Goal: Task Accomplishment & Management: Use online tool/utility

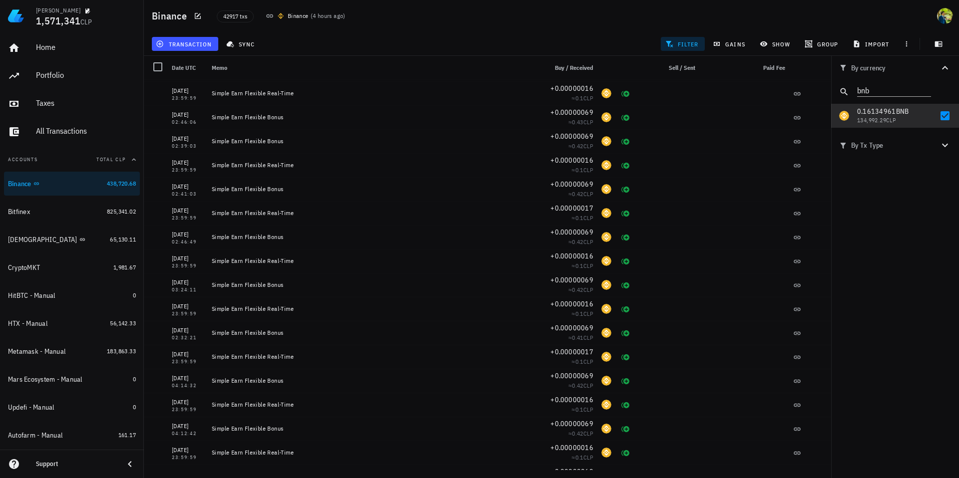
scroll to position [2420, 0]
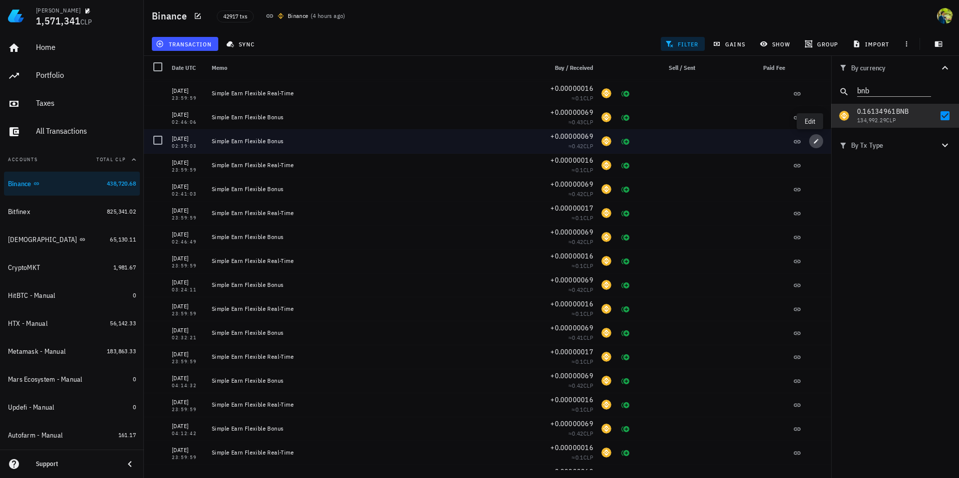
click at [813, 143] on icon "button" at bounding box center [816, 141] width 6 height 6
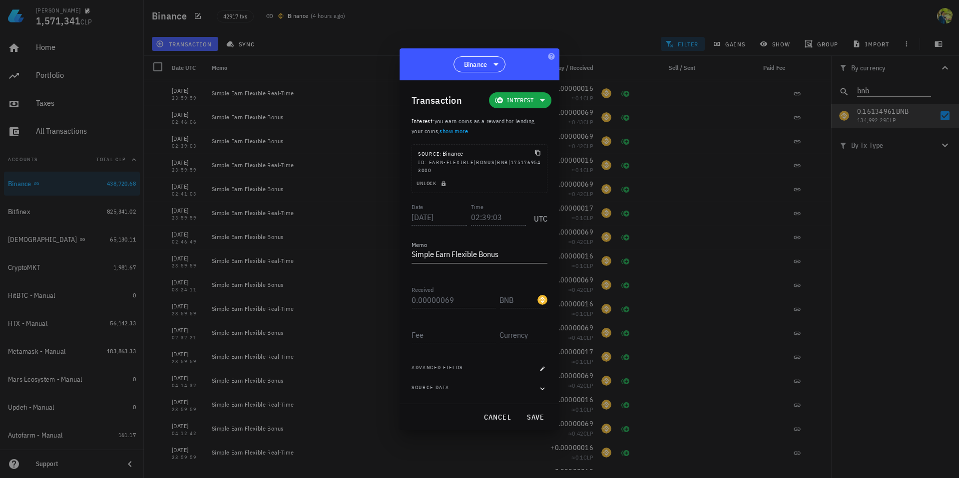
click at [379, 57] on div at bounding box center [479, 239] width 959 height 478
click at [195, 48] on div at bounding box center [479, 239] width 959 height 478
click at [493, 422] on button "cancel" at bounding box center [497, 418] width 36 height 18
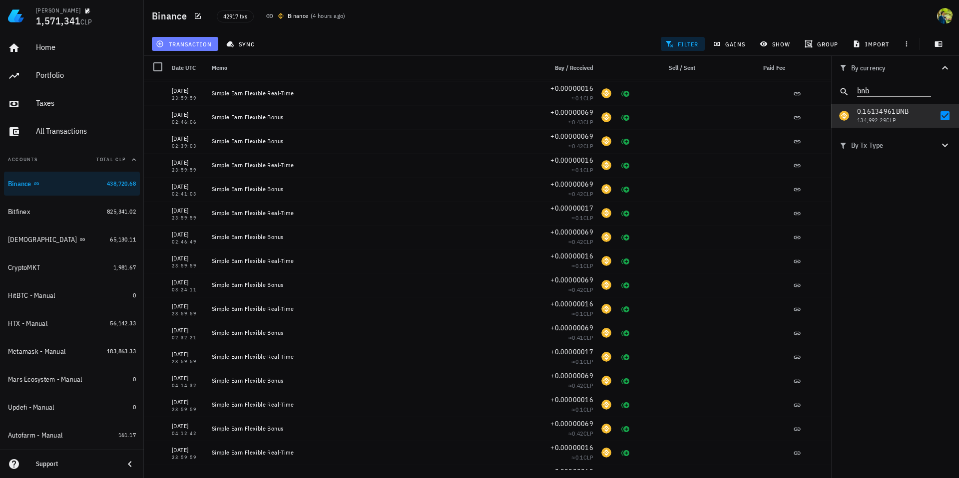
click at [162, 46] on icon "button" at bounding box center [160, 44] width 8 height 8
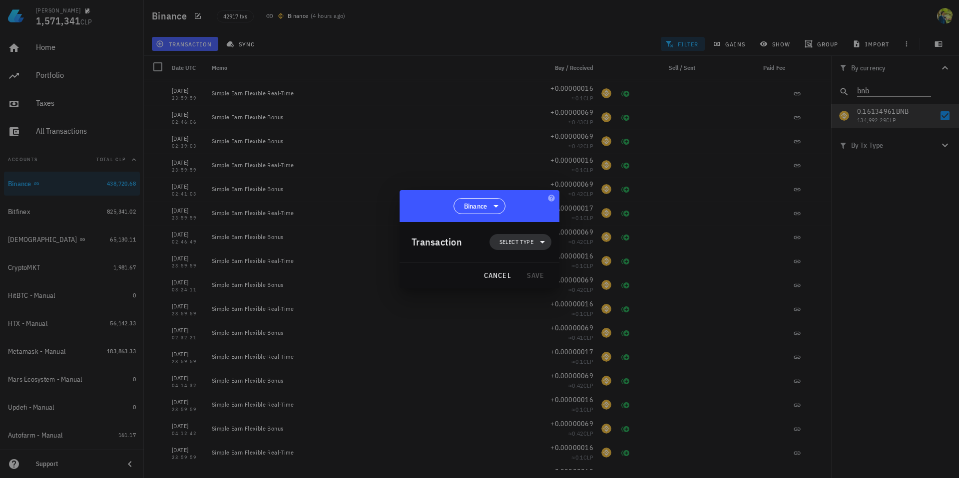
click at [524, 242] on span "Select type" at bounding box center [516, 242] width 34 height 10
click at [543, 289] on div "Income" at bounding box center [526, 286] width 77 height 20
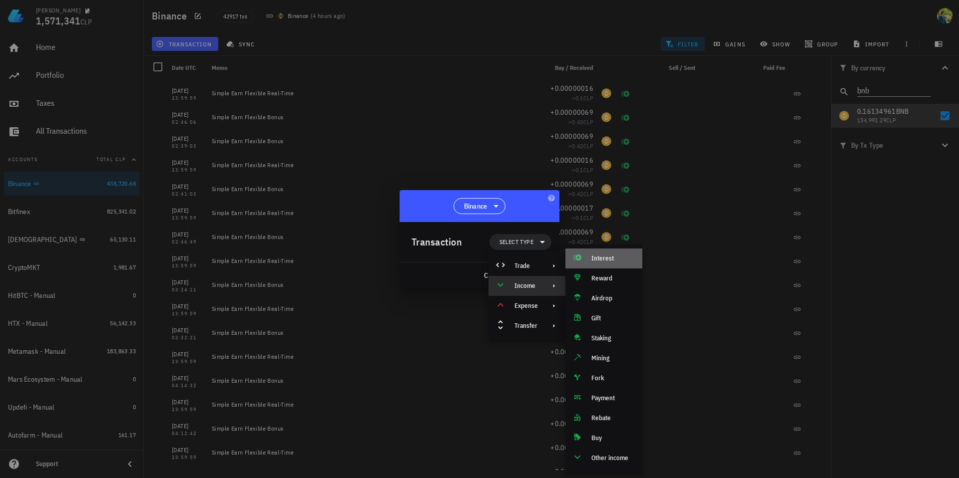
click at [602, 257] on div "Interest" at bounding box center [612, 259] width 43 height 8
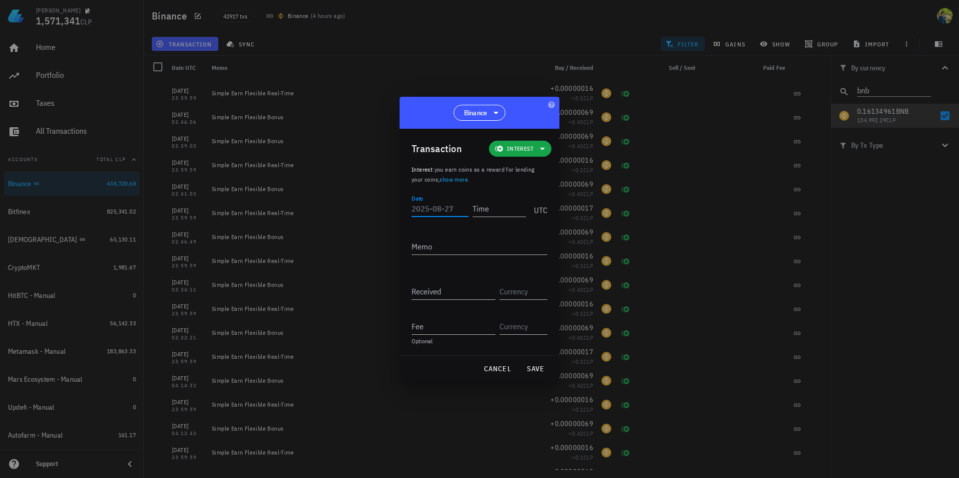
click at [448, 212] on input "Date" at bounding box center [440, 209] width 57 height 16
type input "2"
type input "[DATE]"
click at [485, 210] on input "Time" at bounding box center [497, 209] width 57 height 16
type input "1"
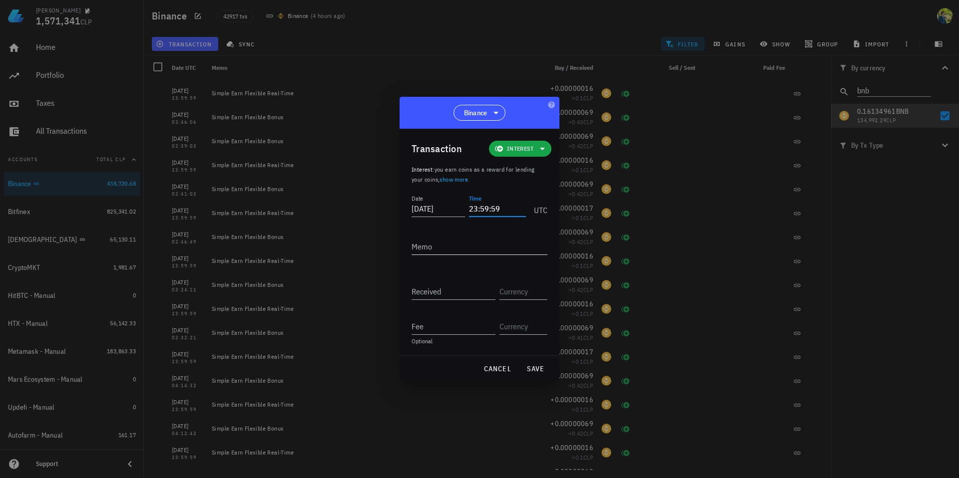
type input "23:59:59"
click at [431, 244] on textarea "Memo" at bounding box center [480, 247] width 136 height 16
type textarea "Simple Earn Flexible Real-Time"
click at [514, 289] on input "text" at bounding box center [522, 292] width 46 height 16
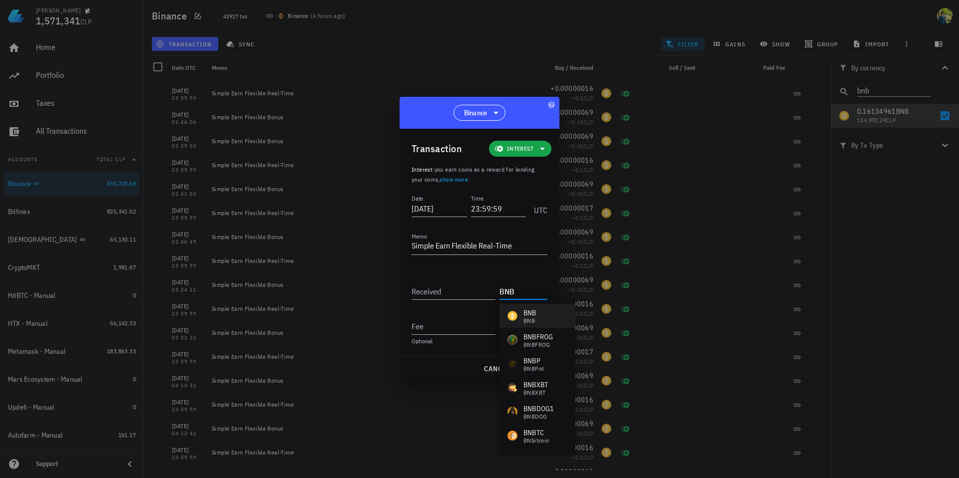
click at [528, 313] on div "BNB" at bounding box center [529, 313] width 13 height 10
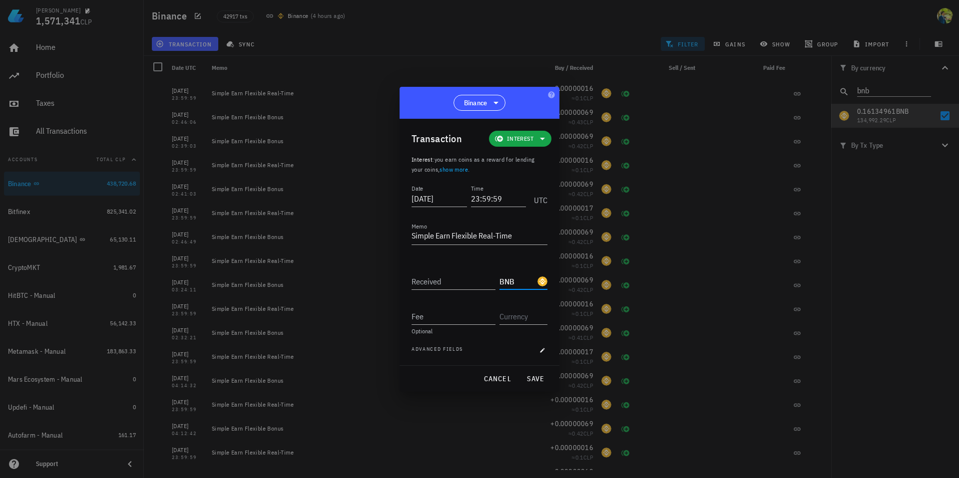
type input "BNB"
click at [425, 285] on input "Received" at bounding box center [454, 282] width 84 height 16
paste input "0.00000017"
type input "0.00000017"
click at [531, 374] on button "save" at bounding box center [535, 379] width 32 height 18
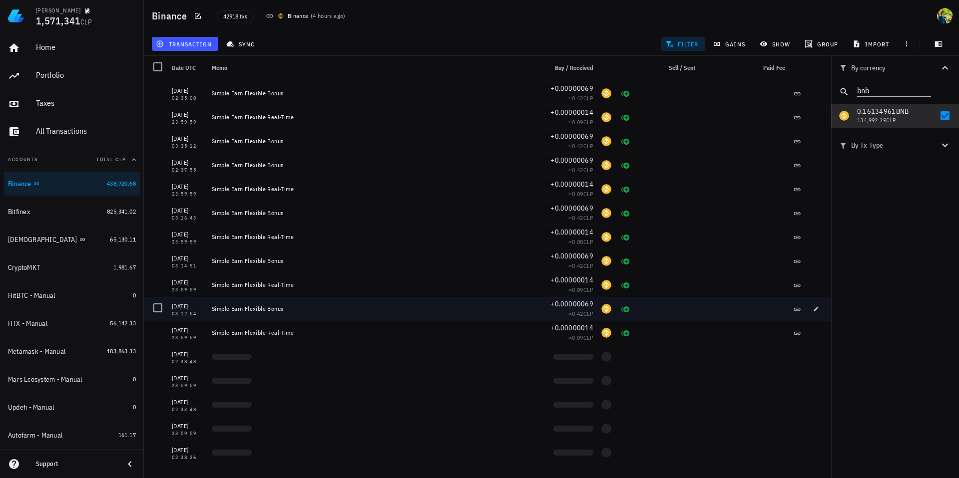
scroll to position [3306, 0]
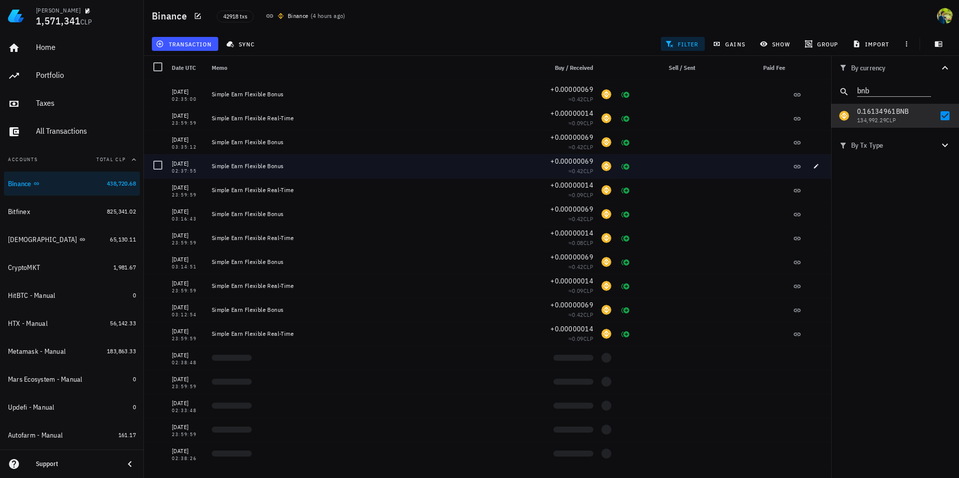
click at [188, 165] on div "[DATE]" at bounding box center [188, 164] width 32 height 10
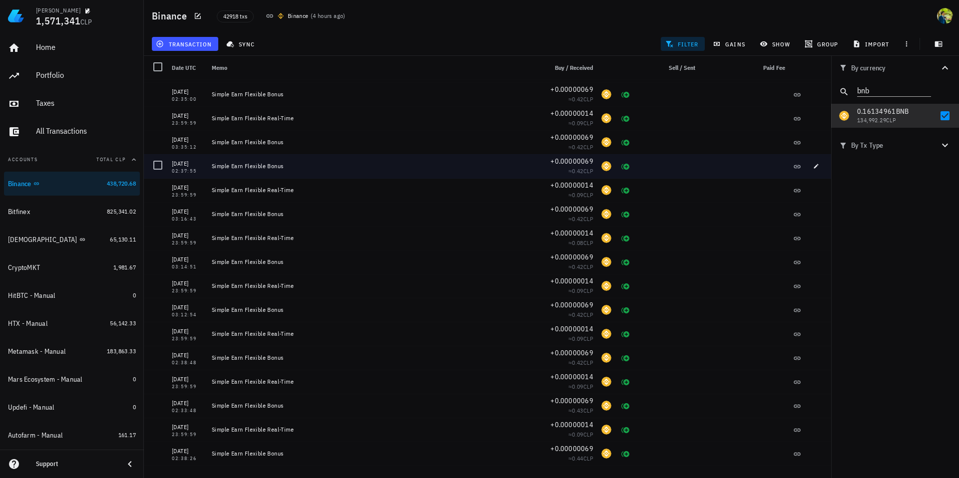
click at [188, 165] on div "[DATE]" at bounding box center [188, 164] width 32 height 10
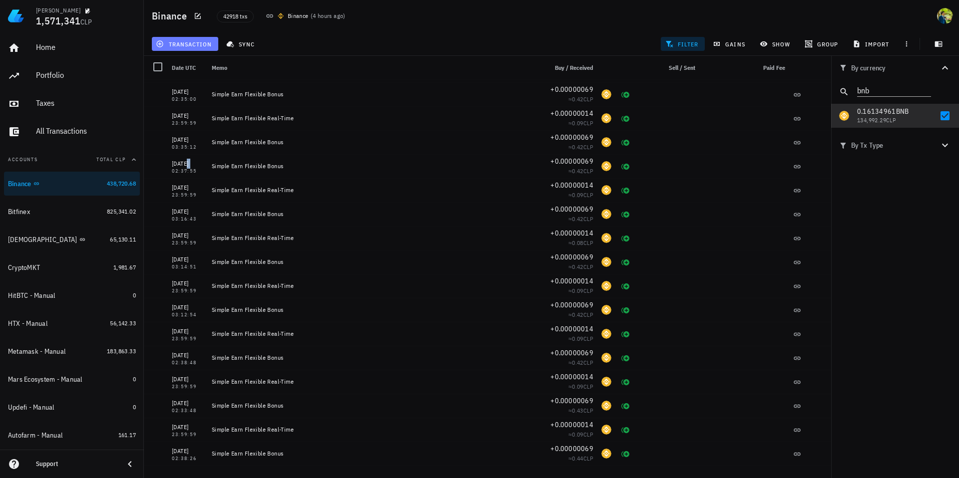
click at [187, 46] on span "transaction" at bounding box center [185, 44] width 54 height 8
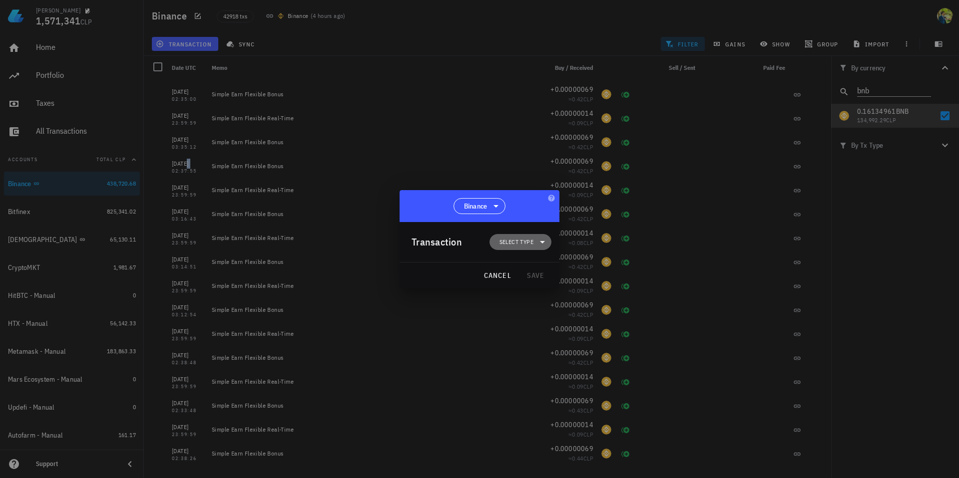
click at [510, 241] on span "Select type" at bounding box center [516, 242] width 34 height 10
click at [546, 288] on div at bounding box center [552, 286] width 12 height 8
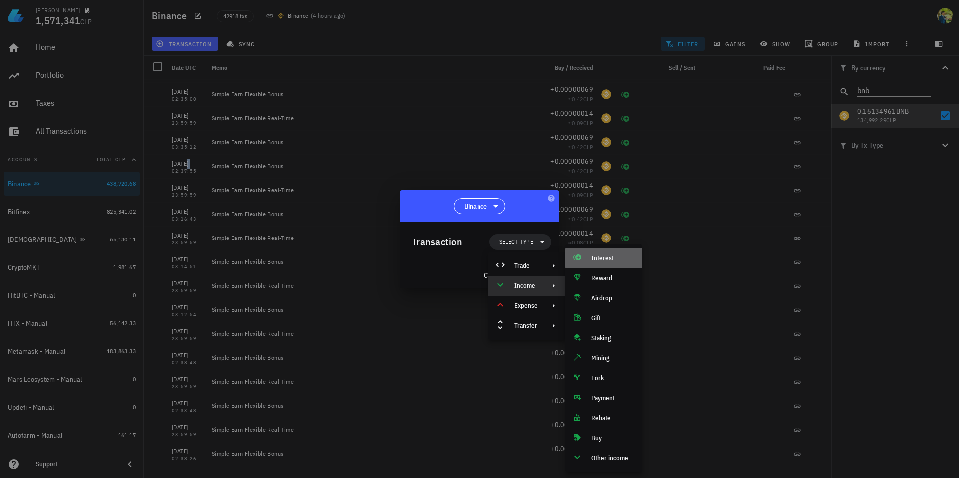
click at [603, 257] on div "Interest" at bounding box center [612, 259] width 43 height 8
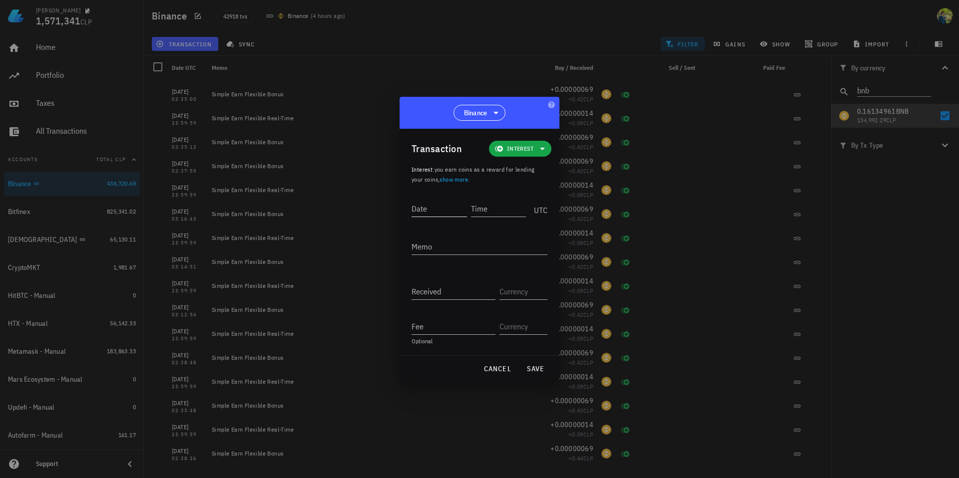
click at [426, 211] on input "Date" at bounding box center [439, 209] width 55 height 16
type input "[DATE]"
click at [485, 208] on input "Time" at bounding box center [497, 209] width 57 height 16
type input "23:59:59"
click at [431, 251] on textarea "Memo" at bounding box center [480, 247] width 136 height 16
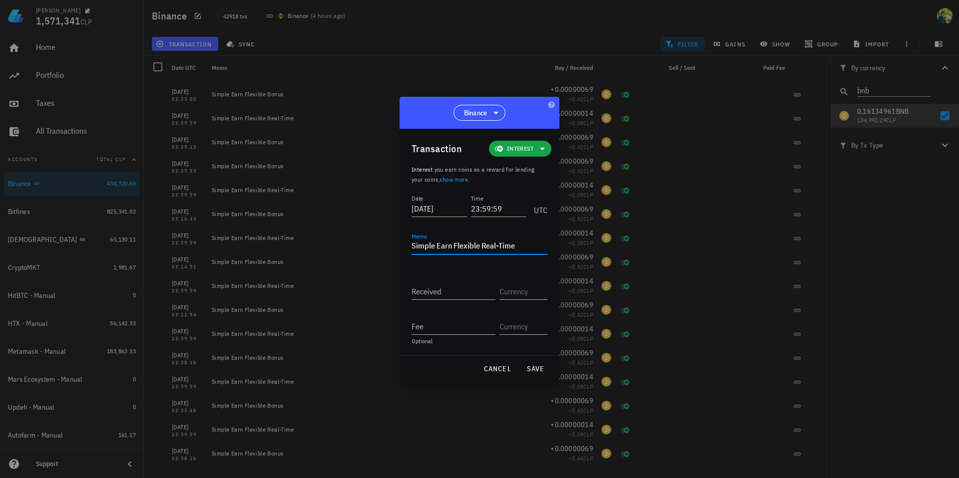
click at [437, 247] on textarea "Simple Earn Flexible Real-Time" at bounding box center [480, 247] width 136 height 16
type textarea "Simple Earn Flexible Real-Time"
click at [419, 295] on input "Received" at bounding box center [454, 292] width 84 height 16
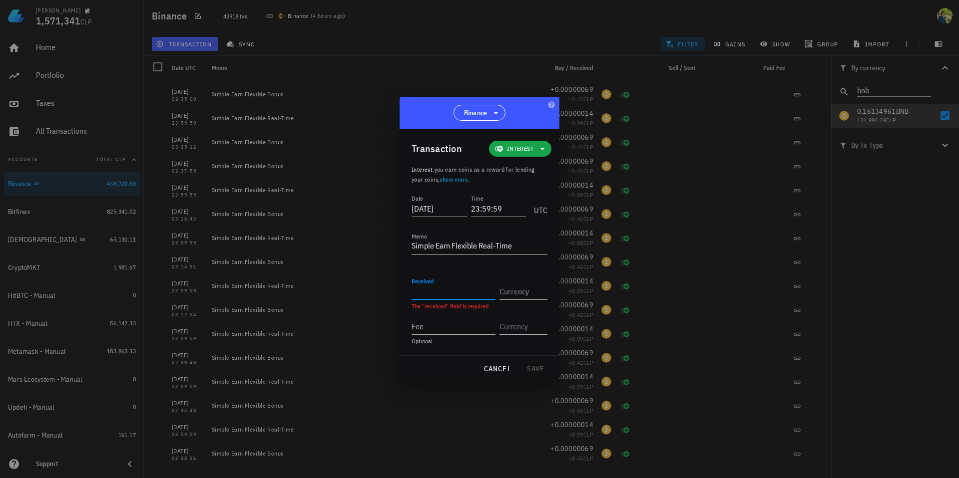
paste input "0.00000014"
type input "0.00000014"
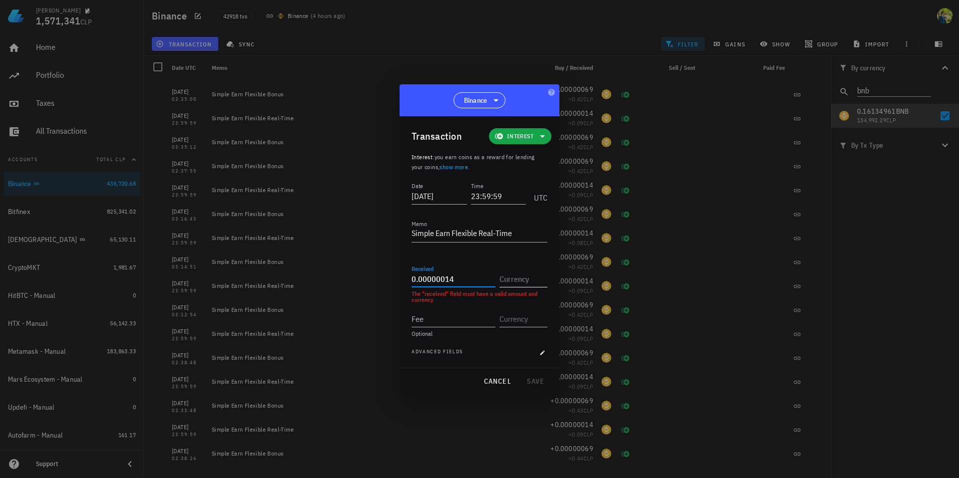
click at [528, 283] on input "text" at bounding box center [522, 279] width 46 height 16
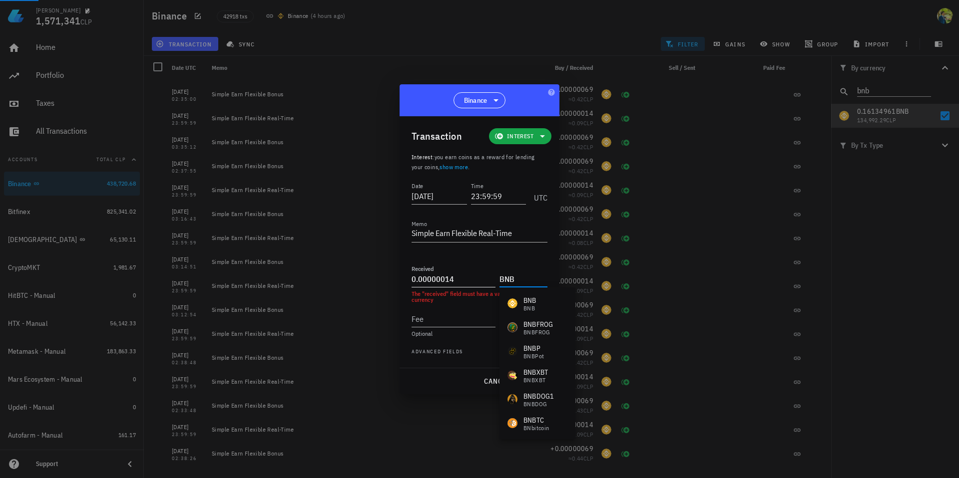
type input "BNB"
click at [485, 271] on input "0.00000014" at bounding box center [454, 279] width 84 height 16
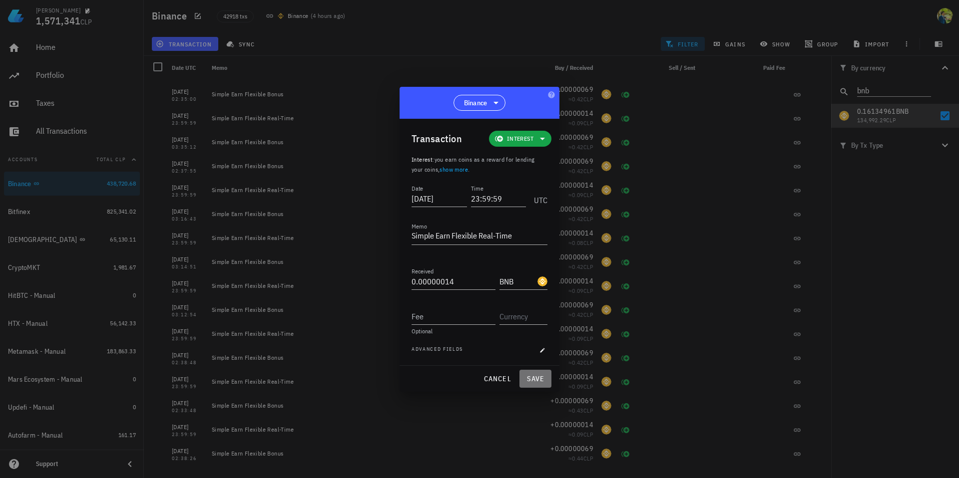
click at [530, 380] on span "save" at bounding box center [535, 379] width 24 height 9
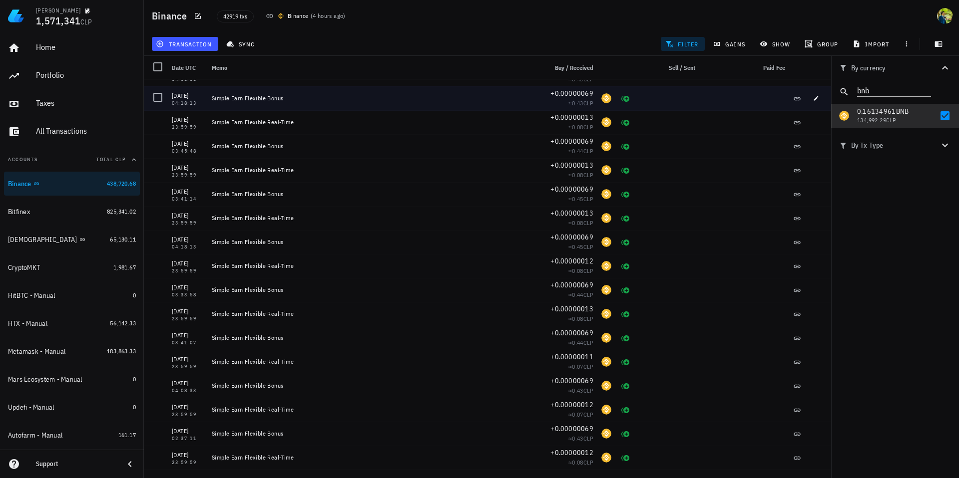
scroll to position [4166, 0]
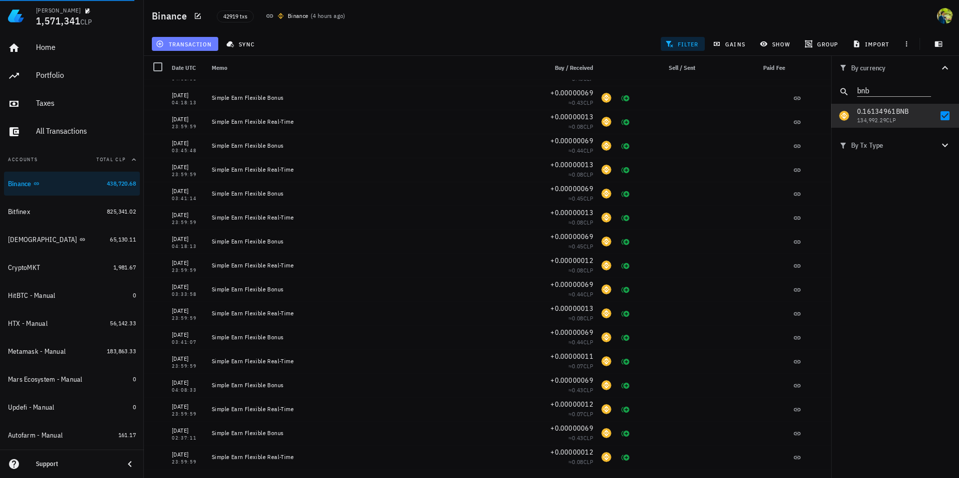
click at [197, 43] on span "transaction" at bounding box center [185, 44] width 54 height 8
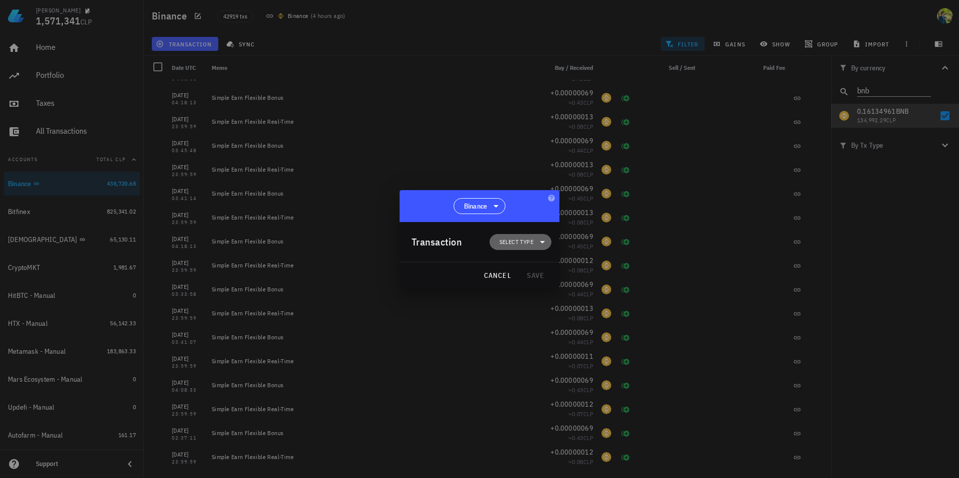
click at [505, 238] on span "Select type" at bounding box center [516, 242] width 34 height 10
click at [551, 286] on icon at bounding box center [554, 286] width 8 height 8
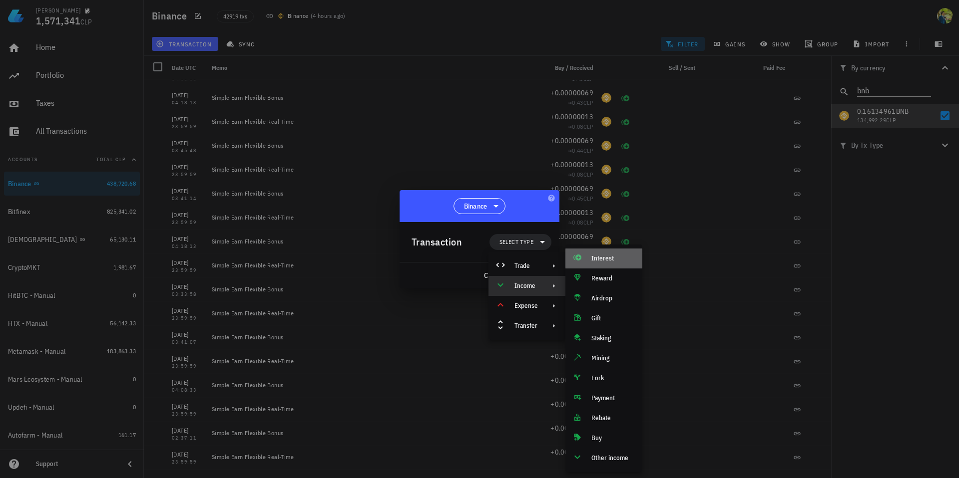
click at [599, 263] on div "Interest" at bounding box center [603, 259] width 77 height 20
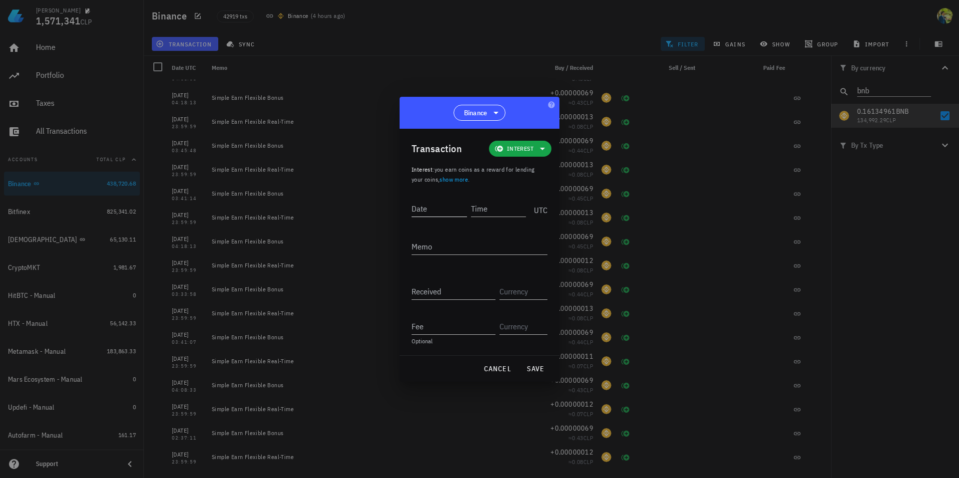
click at [444, 212] on input "Date" at bounding box center [439, 209] width 55 height 16
type input "[DATE]"
click at [495, 209] on input "Time" at bounding box center [498, 209] width 53 height 16
click at [460, 243] on textarea "Memo" at bounding box center [480, 247] width 136 height 16
click at [483, 208] on input "23:23:23" at bounding box center [498, 209] width 55 height 16
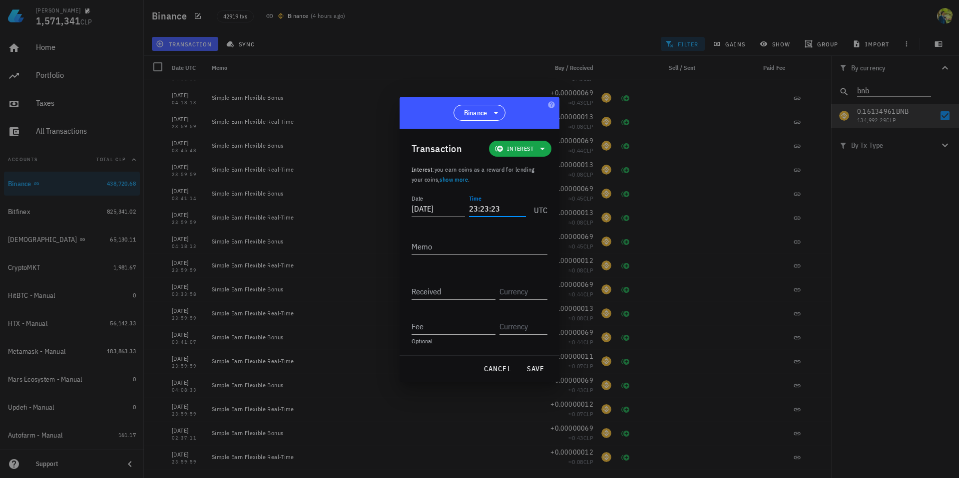
click at [483, 208] on input "23:23:23" at bounding box center [497, 209] width 57 height 16
type input "23:59:59"
click at [424, 242] on div "Memo" at bounding box center [480, 247] width 136 height 16
paste textarea "Simple Earn Flexible Real-Time"
type textarea "Simple Earn Flexible Real-Time"
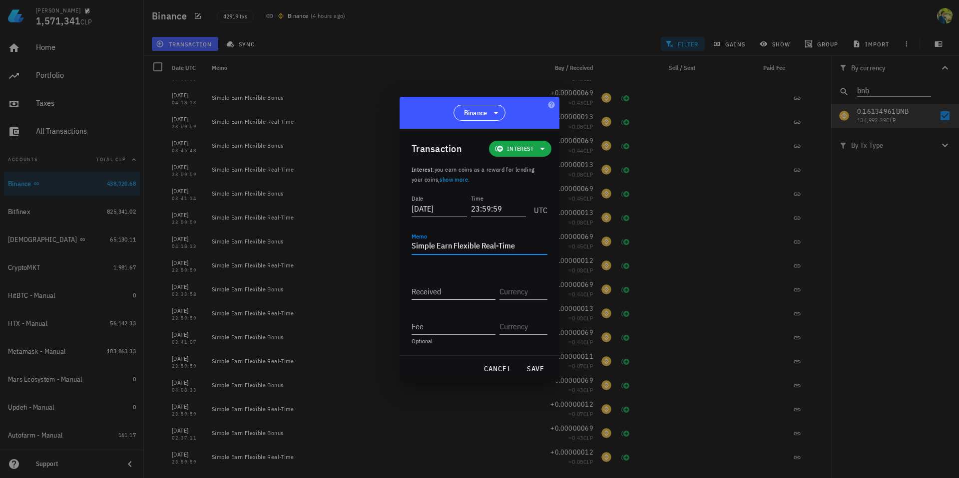
click at [426, 293] on input "Received" at bounding box center [454, 292] width 84 height 16
paste input "0.00000012"
type input "0.00000012"
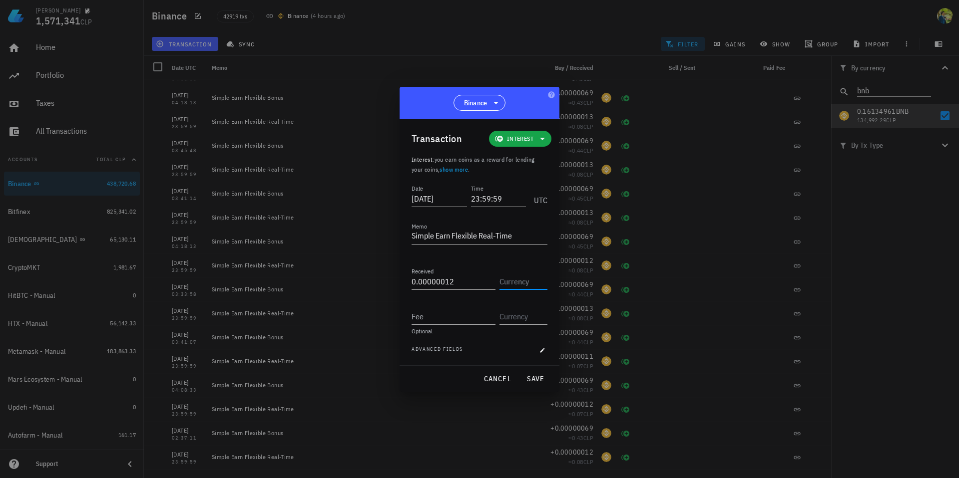
click at [521, 283] on input "text" at bounding box center [522, 282] width 46 height 16
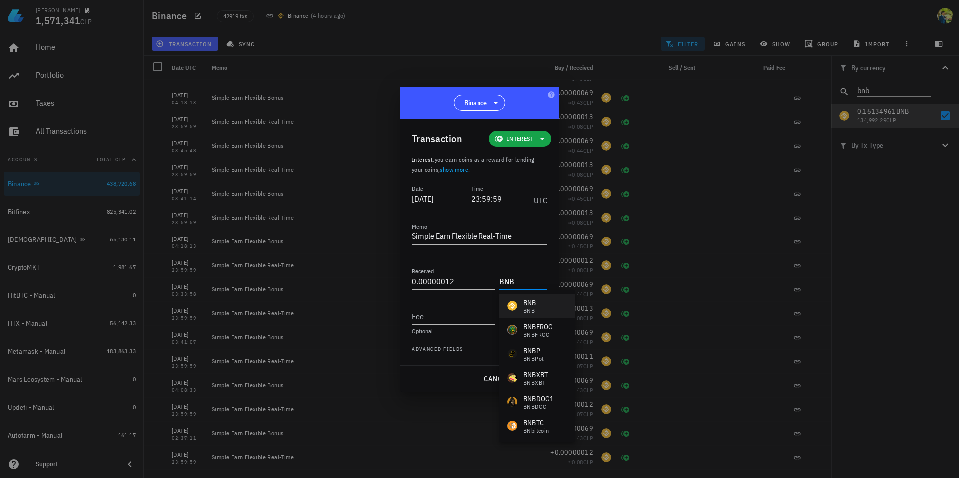
click at [527, 301] on div "BNB" at bounding box center [529, 303] width 13 height 10
type input "BNB"
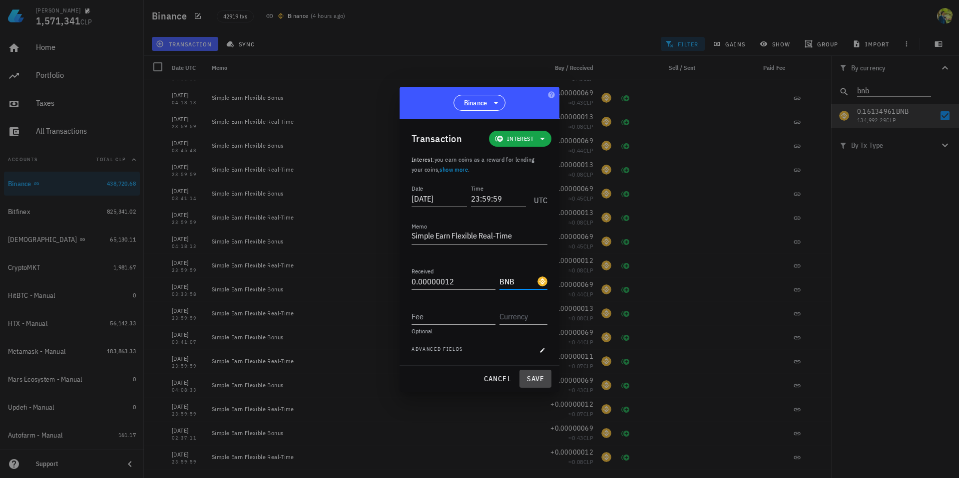
click at [534, 379] on span "save" at bounding box center [535, 379] width 24 height 9
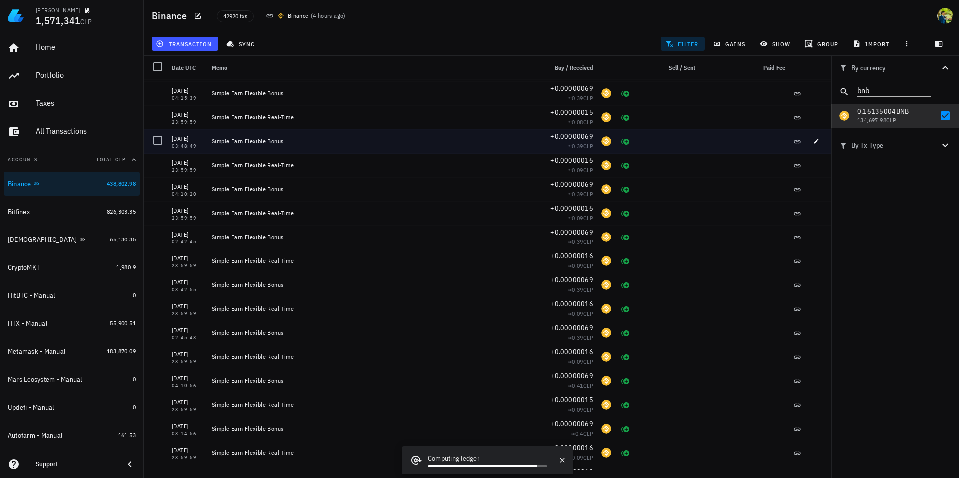
scroll to position [5657, 0]
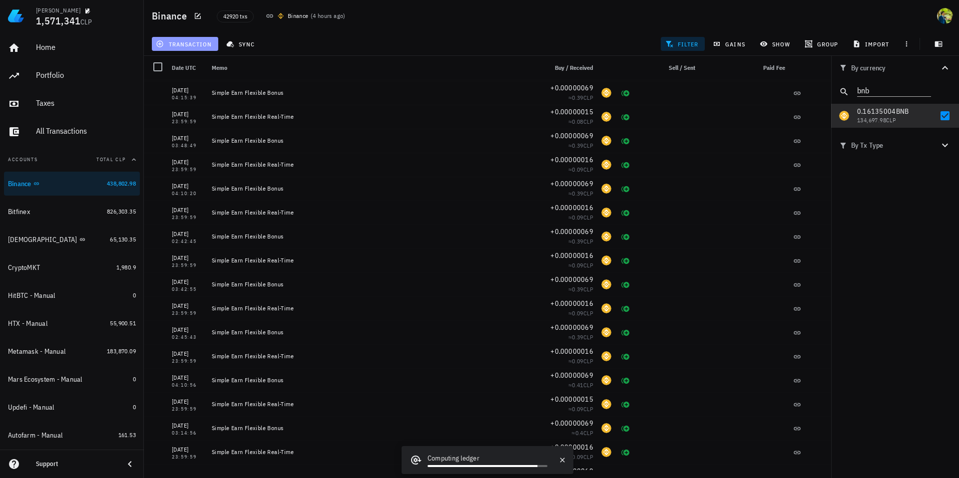
click at [179, 46] on span "transaction" at bounding box center [185, 44] width 54 height 8
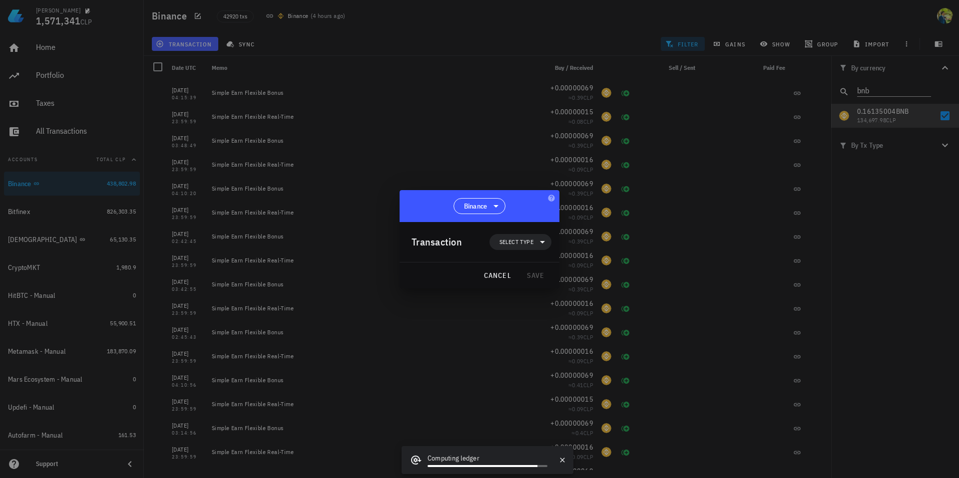
click at [522, 251] on div "Transaction Select type" at bounding box center [482, 242] width 140 height 40
click at [522, 243] on span "Select type" at bounding box center [516, 242] width 34 height 10
click at [558, 284] on div "Income" at bounding box center [526, 286] width 77 height 20
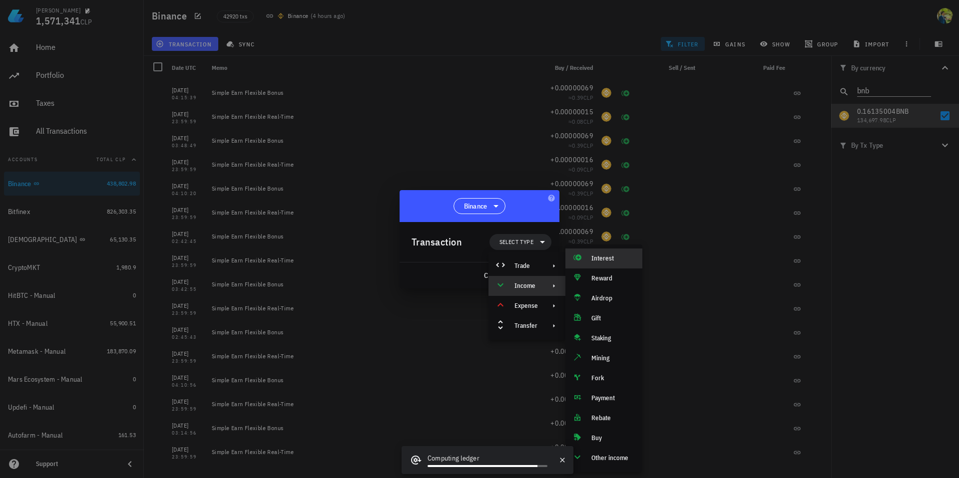
click at [601, 265] on div "Interest" at bounding box center [603, 259] width 77 height 20
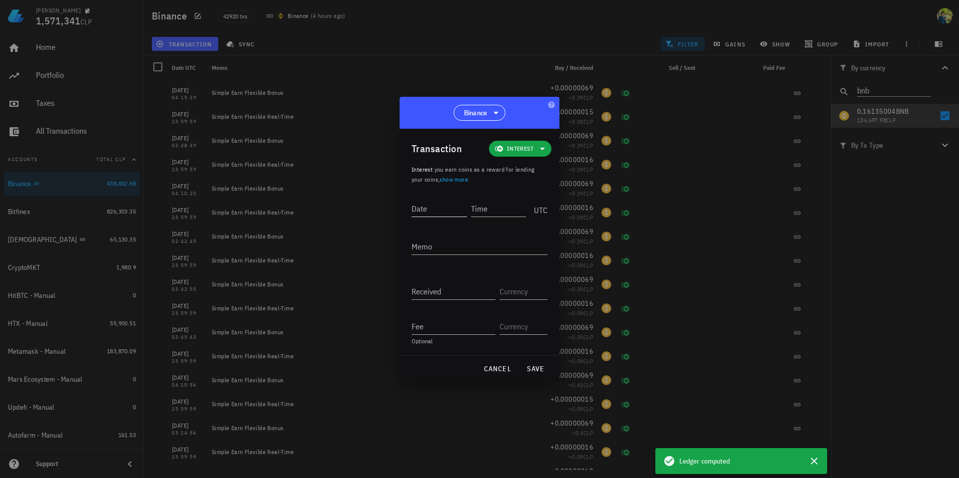
click at [441, 208] on input "Date" at bounding box center [439, 209] width 55 height 16
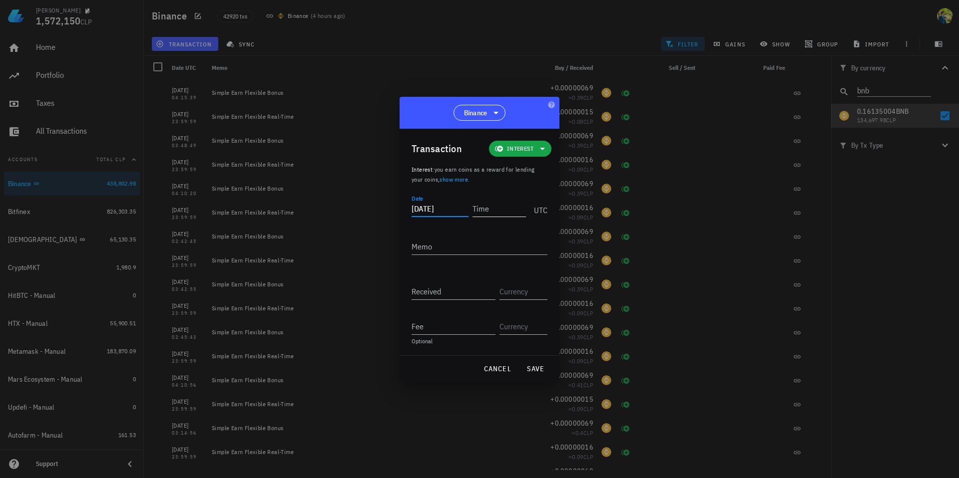
type input "[DATE]"
click at [497, 211] on input "Time" at bounding box center [498, 209] width 53 height 16
type input "23:59:59"
click at [453, 245] on textarea "Memo" at bounding box center [480, 247] width 136 height 16
paste textarea "0.00000012"
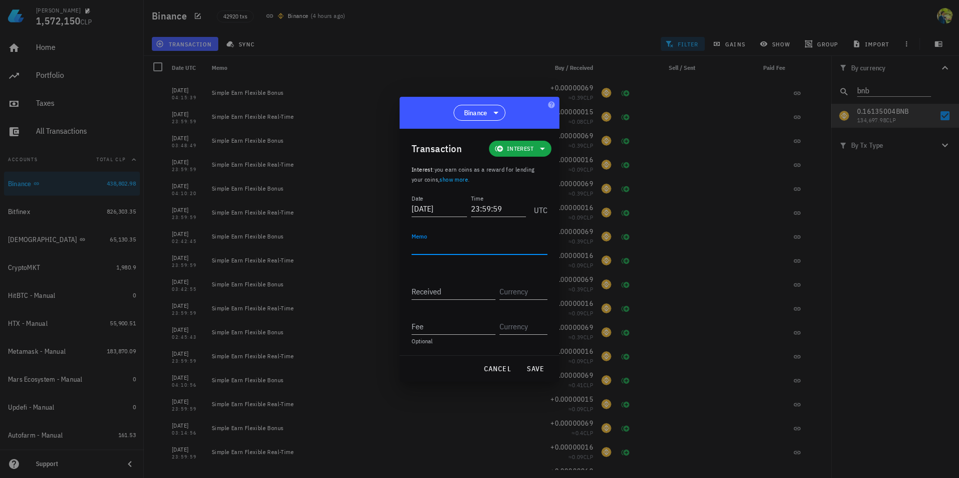
type textarea "0.00000012"
click at [446, 246] on textarea "0.00000012" at bounding box center [480, 247] width 136 height 16
click at [430, 290] on input "Received" at bounding box center [454, 292] width 84 height 16
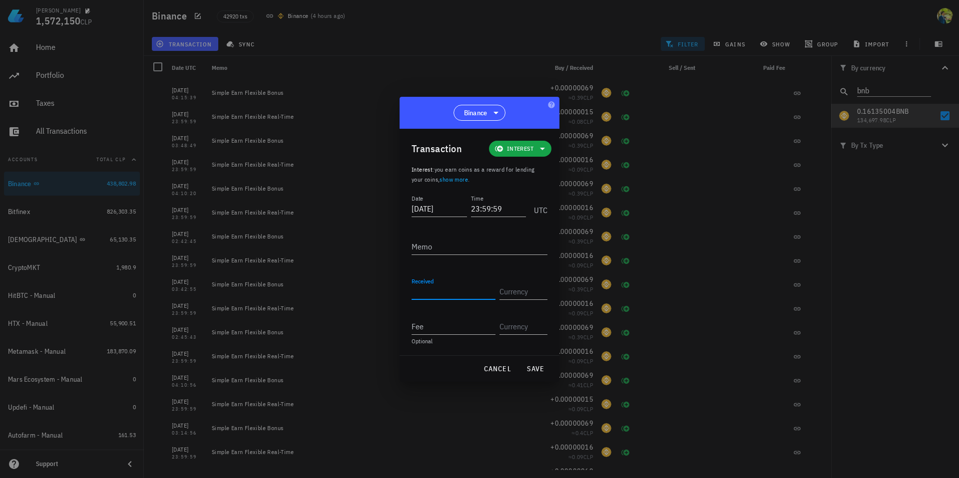
paste input "0.00000012"
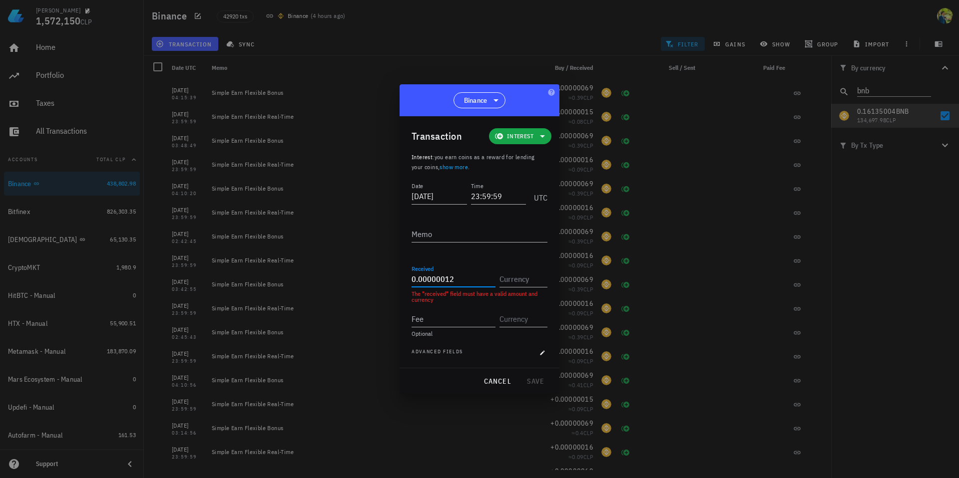
click at [431, 280] on input "0.00000012" at bounding box center [454, 279] width 84 height 16
paste input "6"
type input "0.00000016"
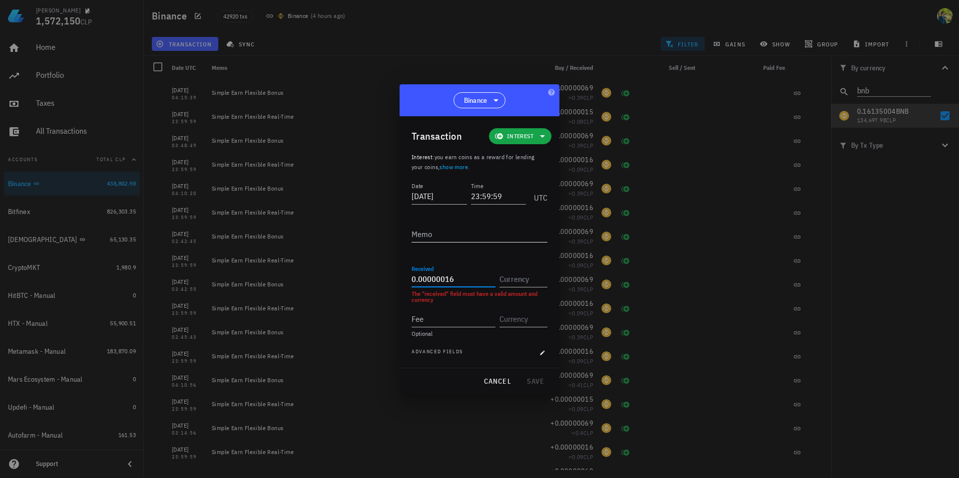
click at [442, 233] on textarea "Memo" at bounding box center [480, 234] width 136 height 16
paste textarea "Simple Earn Flexible Real-Time"
type textarea "Simple Earn Flexible Real-Time"
click at [508, 275] on input "text" at bounding box center [522, 279] width 46 height 16
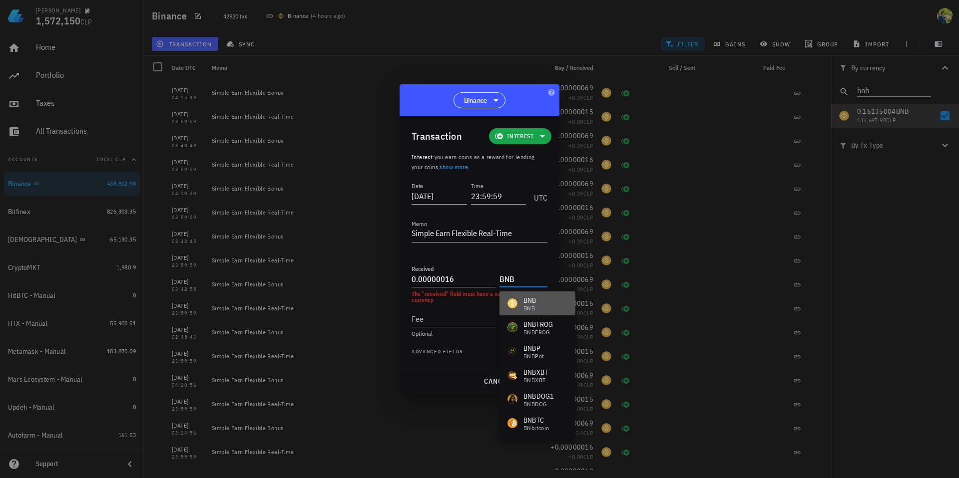
click at [530, 296] on div "BNB" at bounding box center [529, 301] width 13 height 10
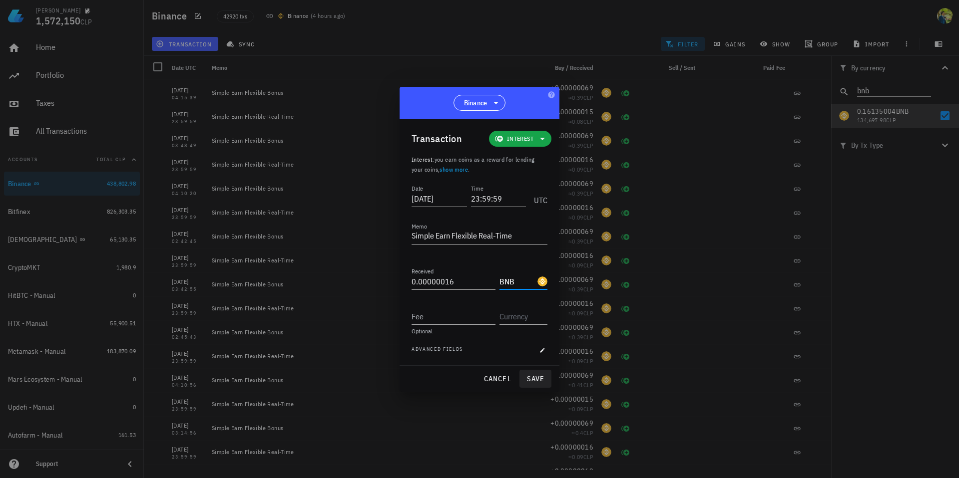
type input "BNB"
click at [534, 379] on span "save" at bounding box center [535, 379] width 24 height 9
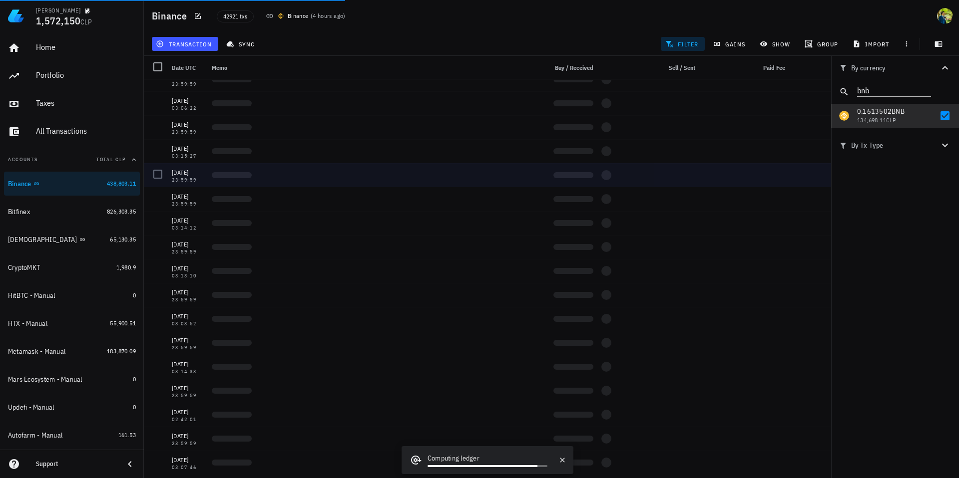
scroll to position [0, 0]
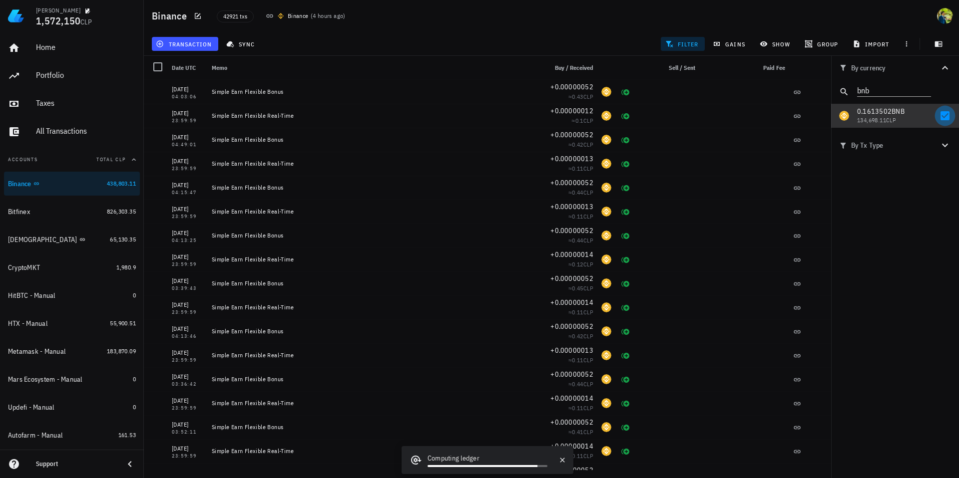
click at [944, 118] on div at bounding box center [944, 115] width 17 height 17
checkbox input "false"
click at [871, 87] on input "bnb" at bounding box center [887, 89] width 60 height 13
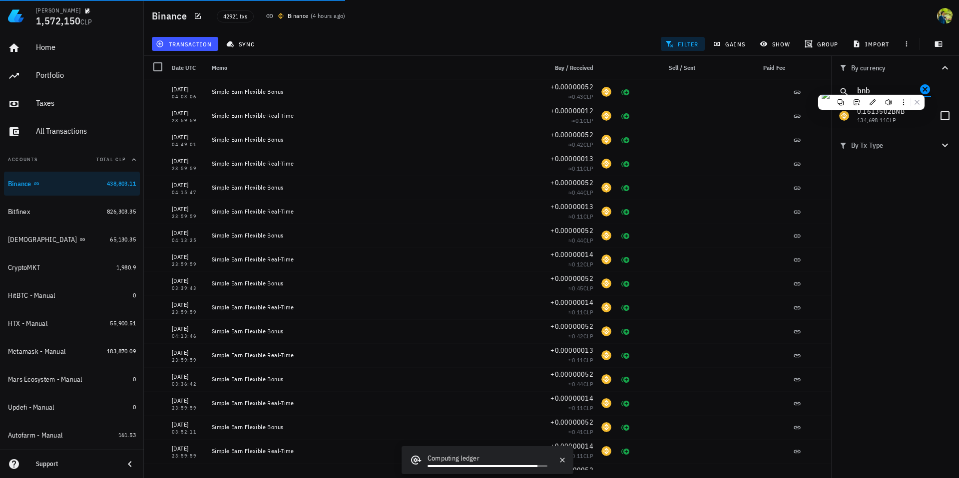
click at [925, 93] on icon "Clear" at bounding box center [925, 89] width 10 height 10
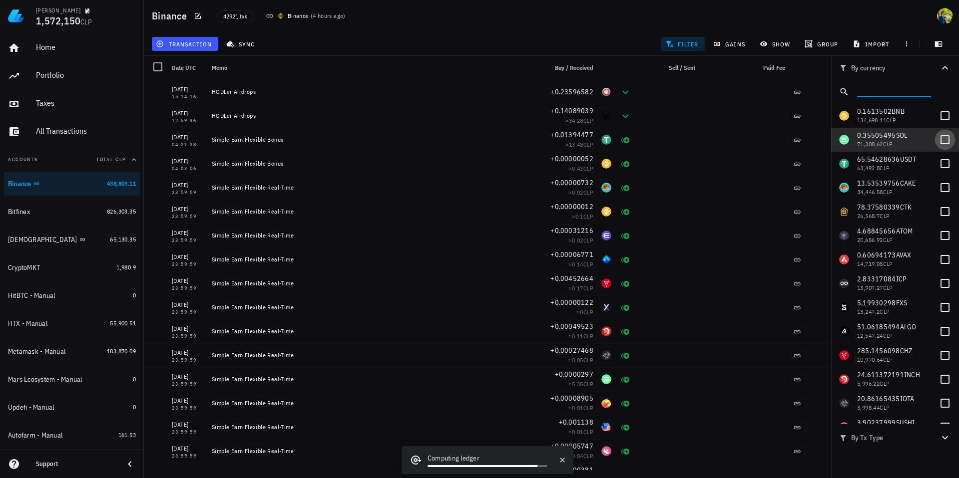
click at [940, 138] on div at bounding box center [944, 139] width 17 height 17
checkbox input "true"
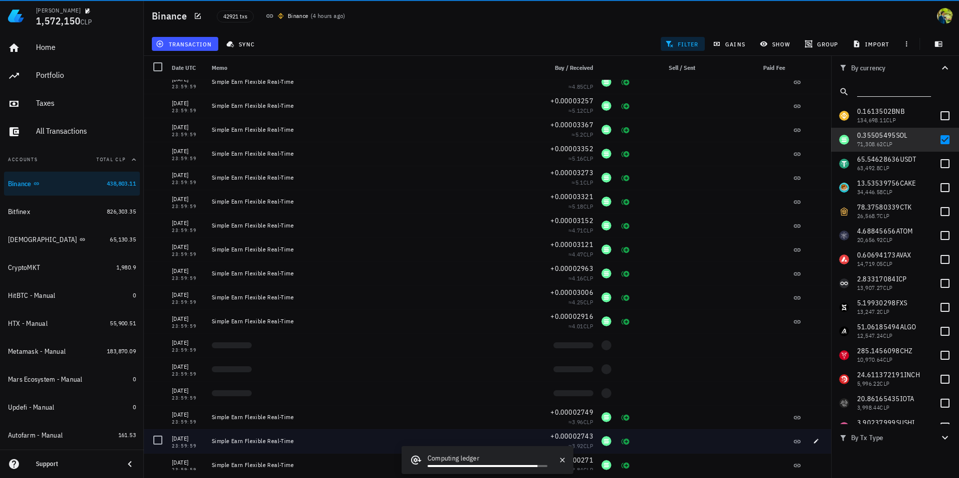
scroll to position [994, 0]
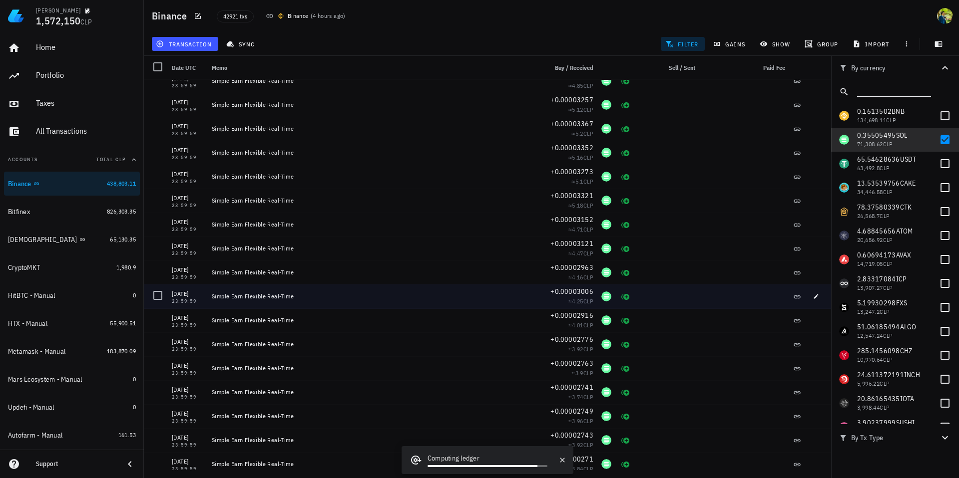
click at [188, 299] on div "23:59:59" at bounding box center [188, 301] width 32 height 5
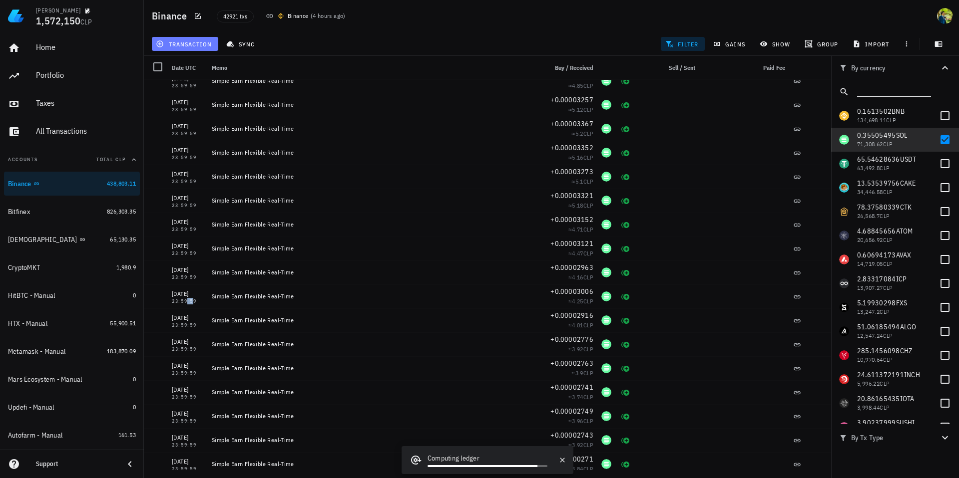
click at [190, 46] on span "transaction" at bounding box center [185, 44] width 54 height 8
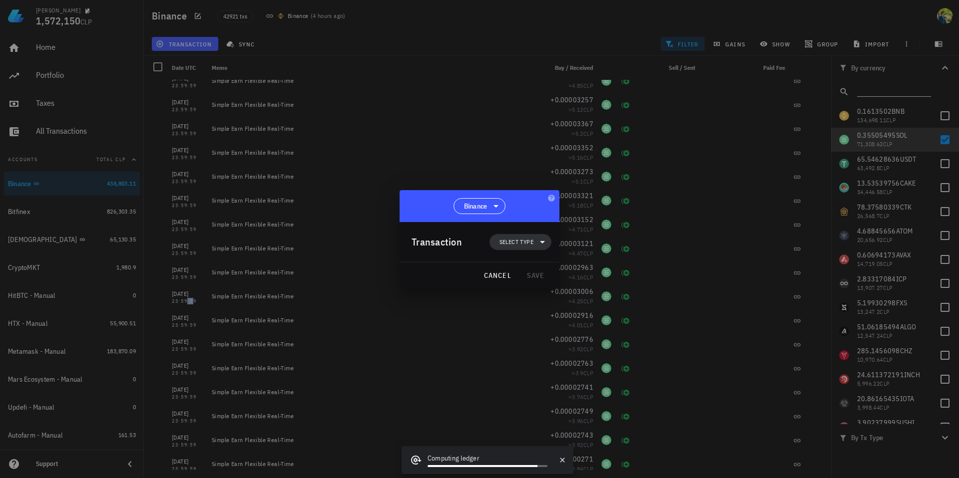
click at [520, 242] on span "Select type" at bounding box center [516, 242] width 34 height 10
click at [553, 283] on icon at bounding box center [554, 286] width 8 height 8
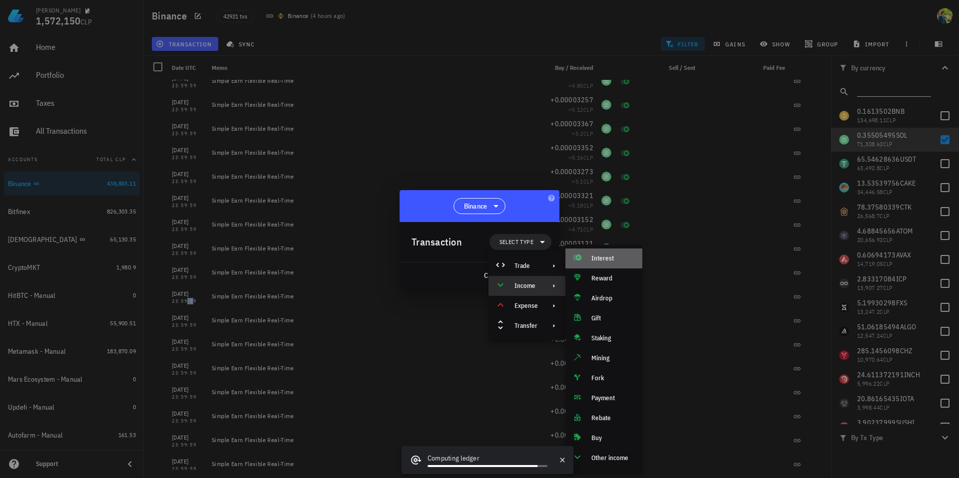
click at [598, 256] on div "Interest" at bounding box center [612, 259] width 43 height 8
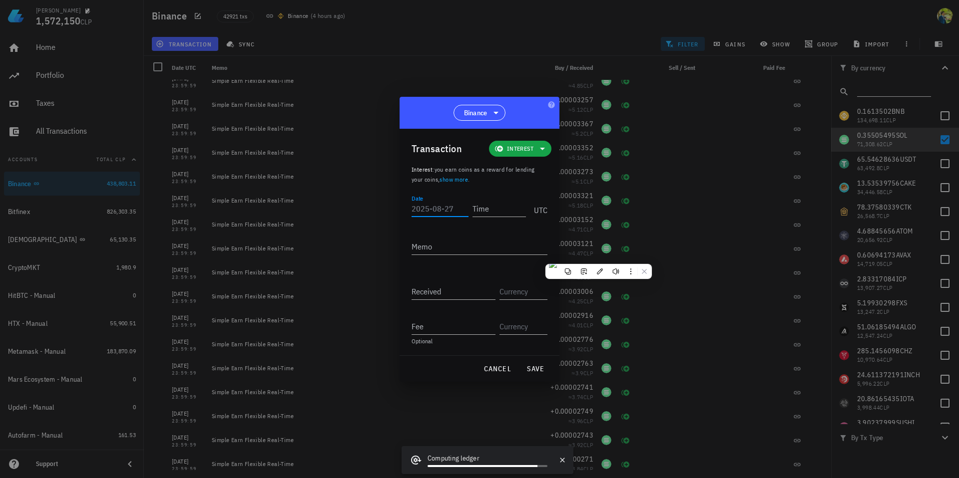
click at [428, 211] on input "Date" at bounding box center [440, 209] width 57 height 16
type input "2025-"
click at [435, 212] on input "2025-" at bounding box center [440, 209] width 57 height 16
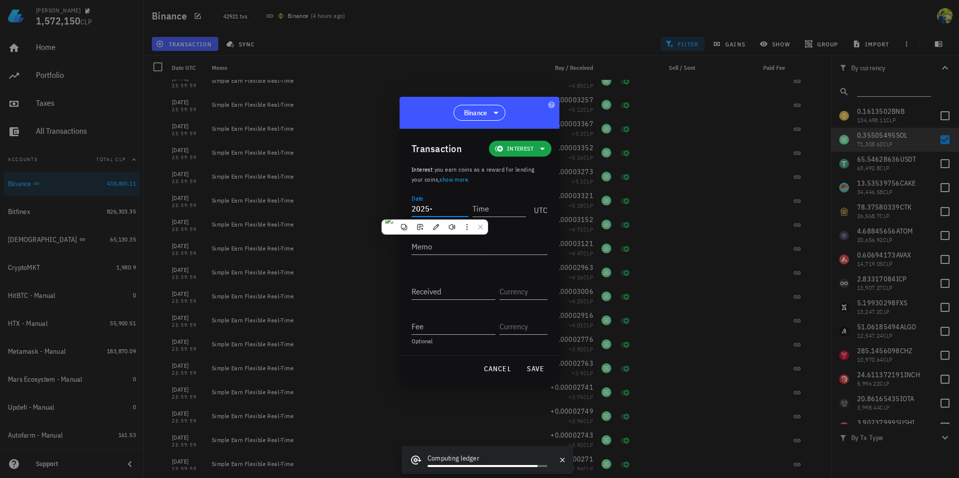
click at [435, 212] on input "2025-" at bounding box center [440, 209] width 57 height 16
paste input "2025-"
type input "[DATE]"
click at [437, 212] on input "[DATE]" at bounding box center [440, 209] width 57 height 16
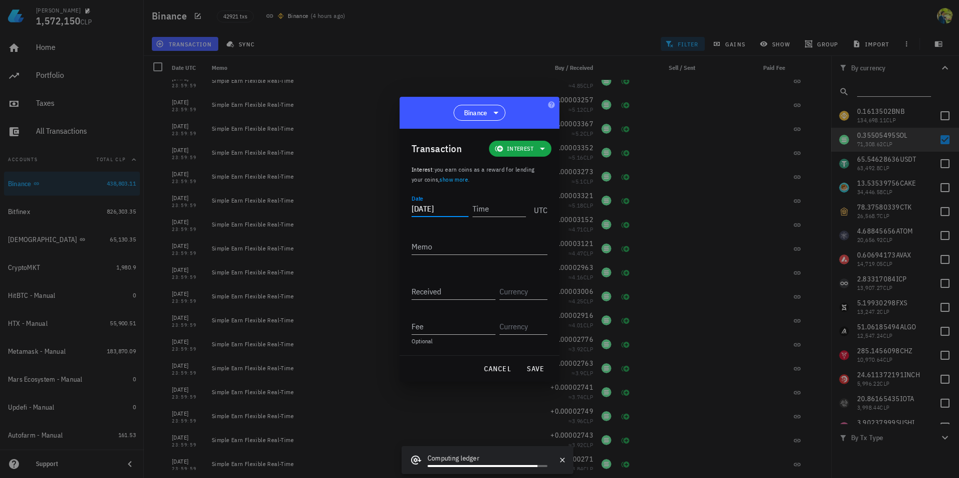
click at [437, 212] on input "[DATE]" at bounding box center [440, 209] width 57 height 16
click at [444, 211] on input "Date" at bounding box center [440, 209] width 57 height 16
paste input "[DATE]"
type input "[DATE]"
click at [486, 206] on input "Time" at bounding box center [498, 209] width 53 height 16
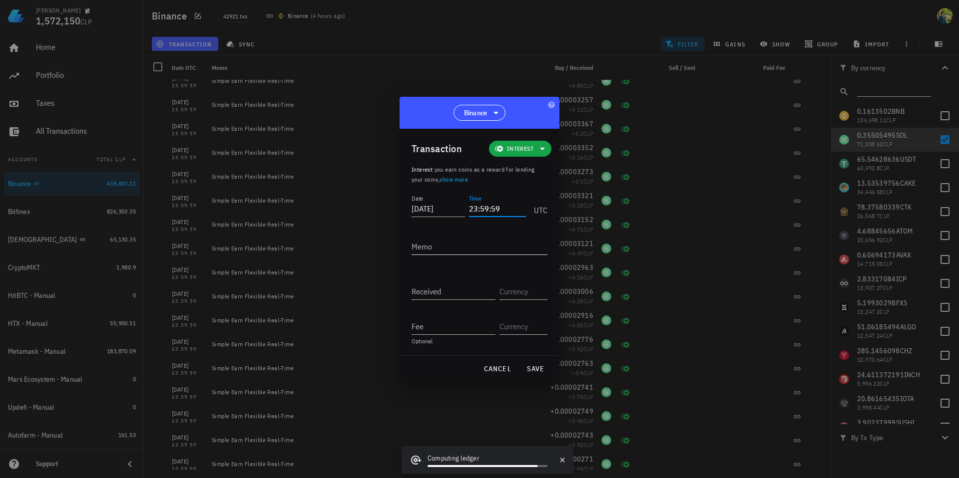
type input "23:59:59"
click at [459, 250] on textarea "Memo" at bounding box center [480, 247] width 136 height 16
paste textarea "Simple Earn Flexible Real-Time"
type textarea "Simple Earn Flexible Real-Time"
click at [441, 298] on input "Received" at bounding box center [454, 292] width 84 height 16
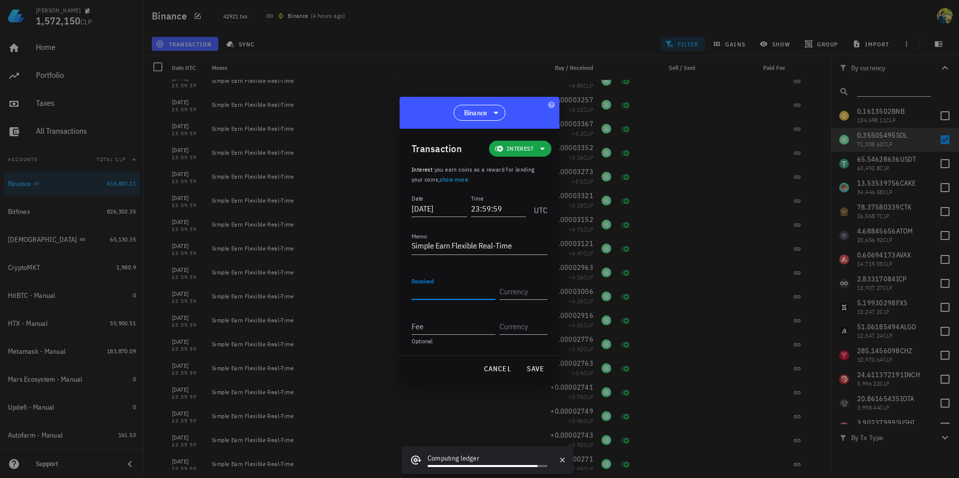
paste input "0.00002947"
type input "0.00002947"
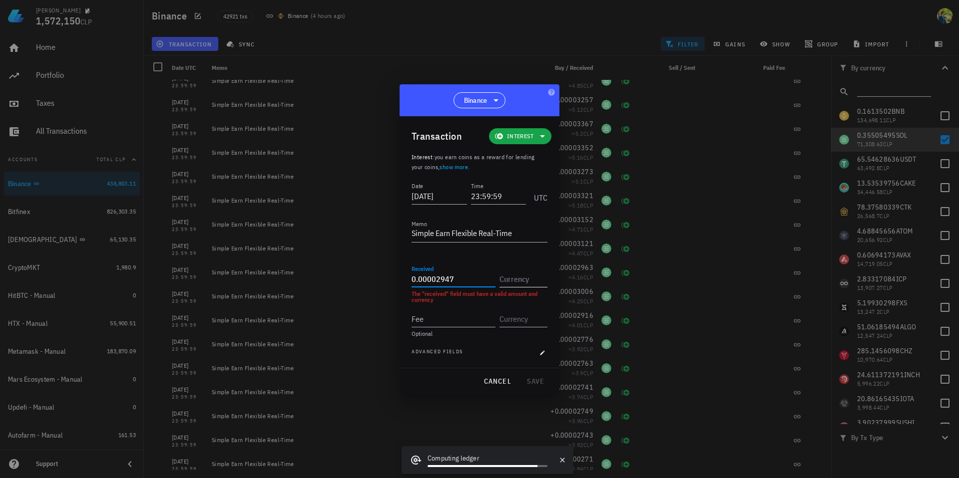
click at [508, 279] on input "text" at bounding box center [522, 279] width 46 height 16
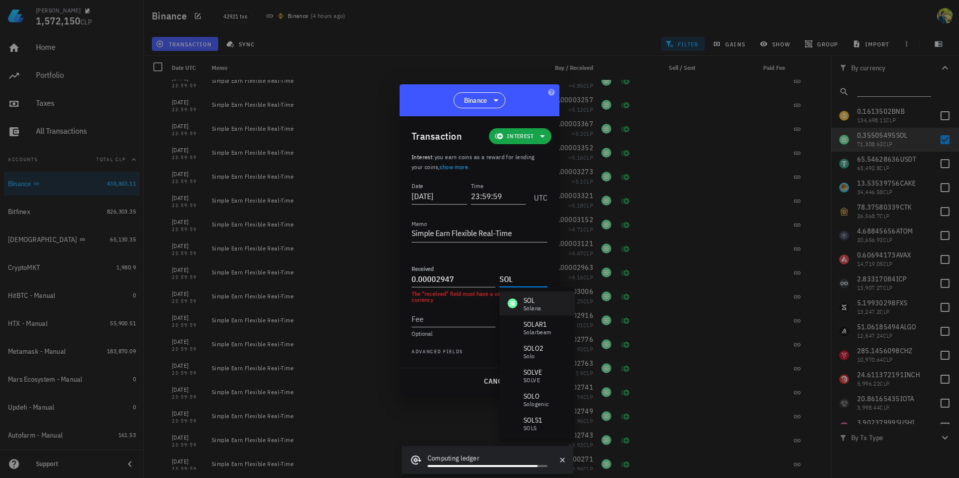
click at [524, 302] on div "SOL" at bounding box center [531, 301] width 17 height 10
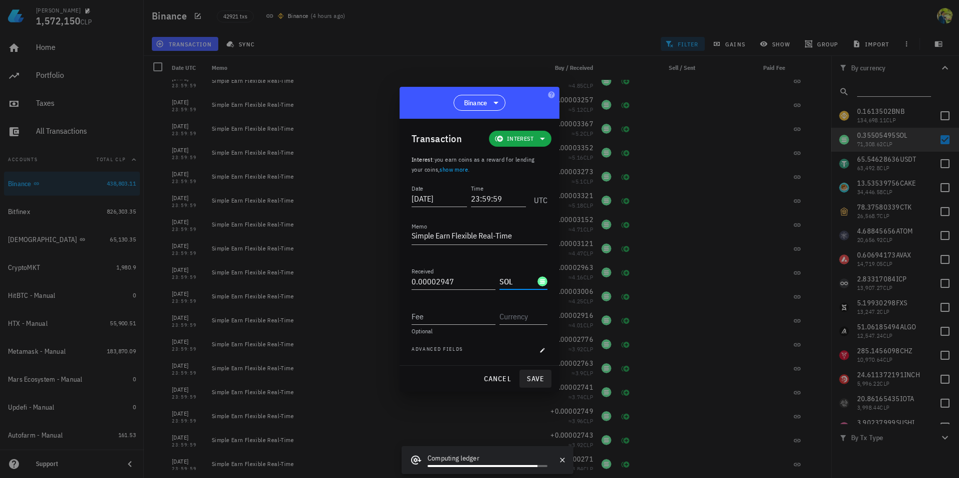
type input "SOL"
click at [533, 377] on span "save" at bounding box center [535, 379] width 24 height 9
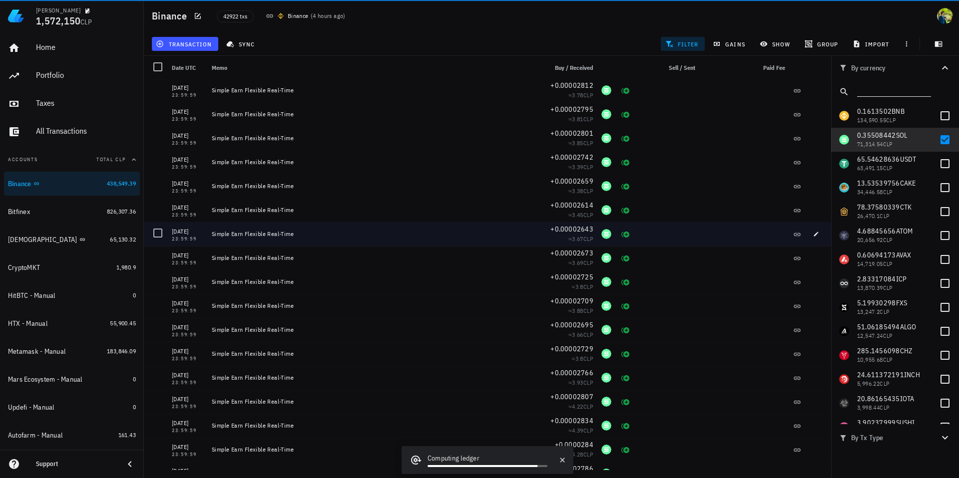
scroll to position [1463, 0]
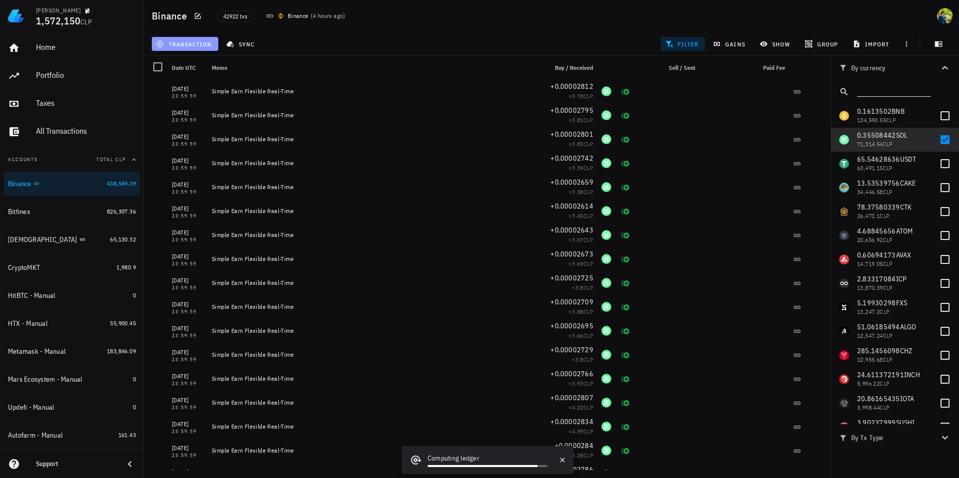
click at [192, 44] on span "transaction" at bounding box center [185, 44] width 54 height 8
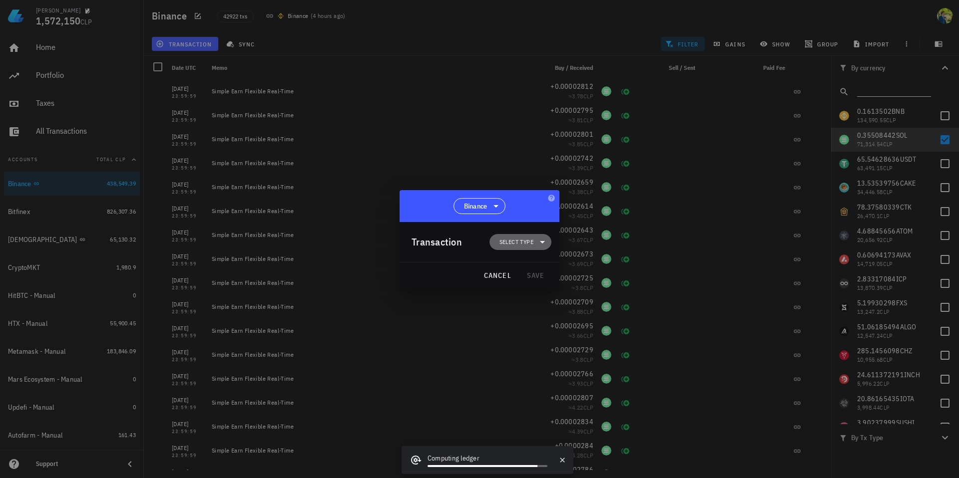
click at [506, 237] on span "Select type" at bounding box center [516, 242] width 34 height 10
click at [534, 284] on div "Income" at bounding box center [525, 286] width 23 height 8
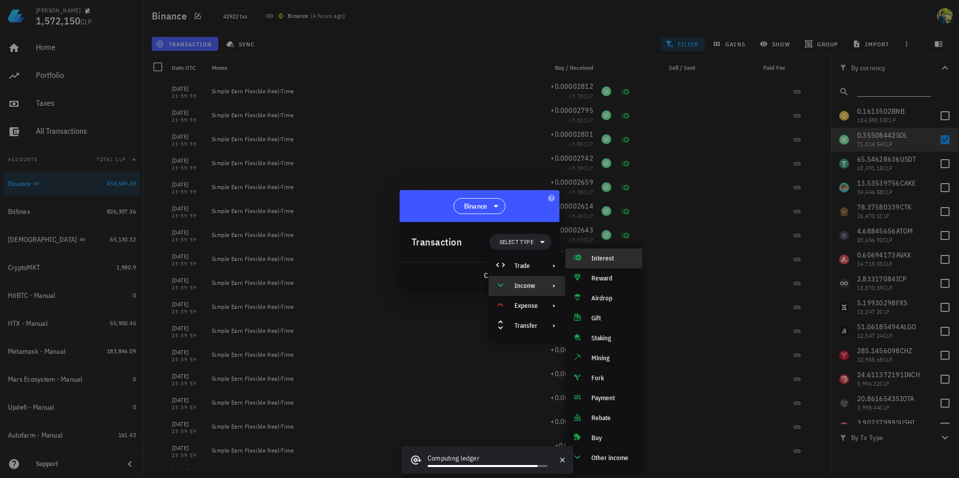
click at [607, 255] on div "Interest" at bounding box center [612, 259] width 43 height 8
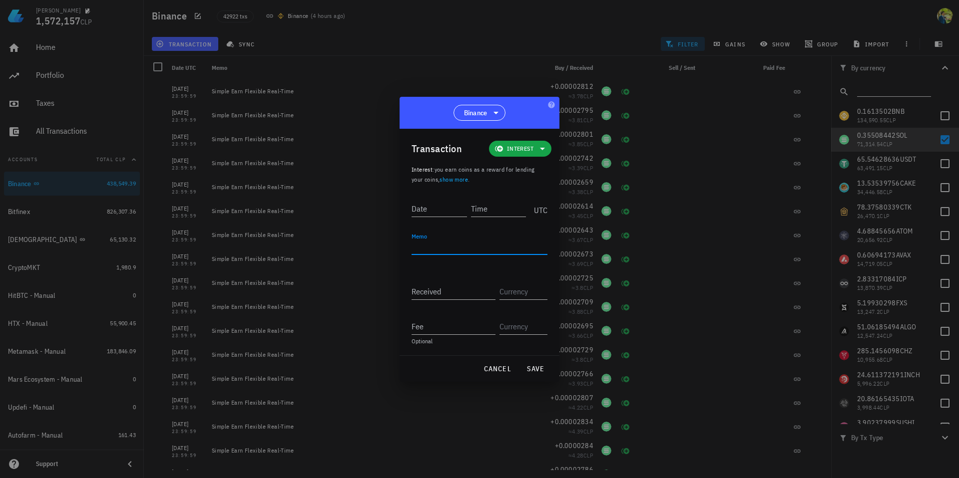
click at [427, 252] on textarea "Memo" at bounding box center [480, 247] width 136 height 16
click at [428, 212] on input "Date" at bounding box center [439, 209] width 55 height 16
click at [420, 289] on div "Received" at bounding box center [454, 292] width 84 height 16
paste input "0.00002722"
type input "0.00002722"
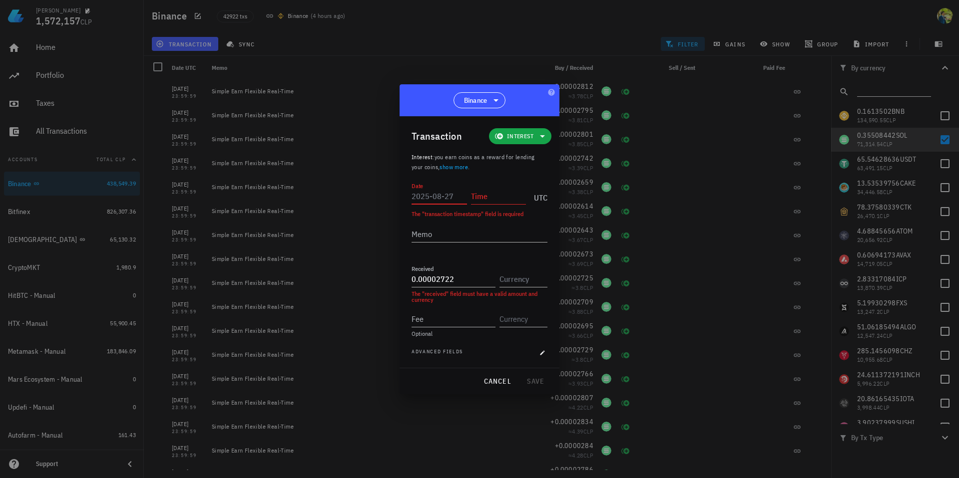
click at [437, 198] on input "Date" at bounding box center [439, 196] width 55 height 16
type input "[DATE]"
click at [498, 197] on input "Time" at bounding box center [498, 196] width 55 height 16
type input "23:59:59"
click at [455, 235] on textarea "Memo" at bounding box center [480, 234] width 136 height 16
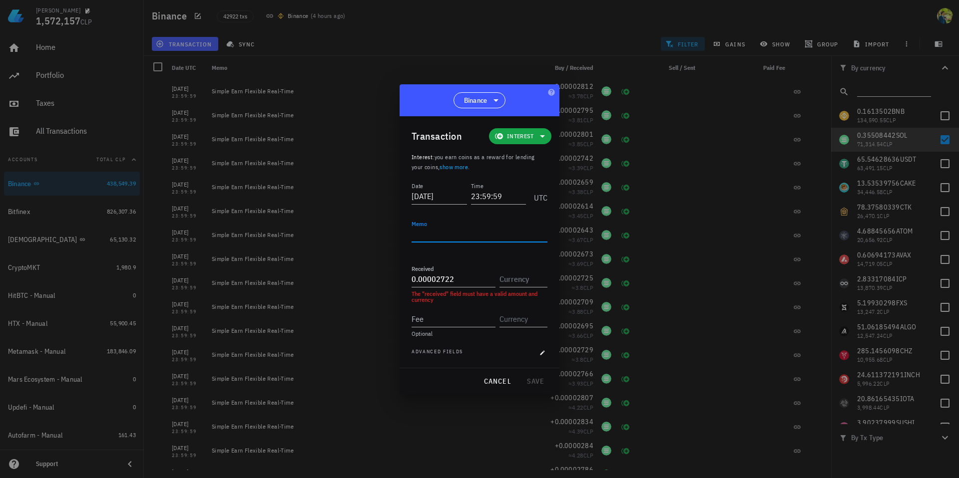
paste textarea "Simple Earn Flexible Real-Time"
type textarea "Simple Earn Flexible Real-Time"
click at [525, 280] on input "text" at bounding box center [522, 279] width 46 height 16
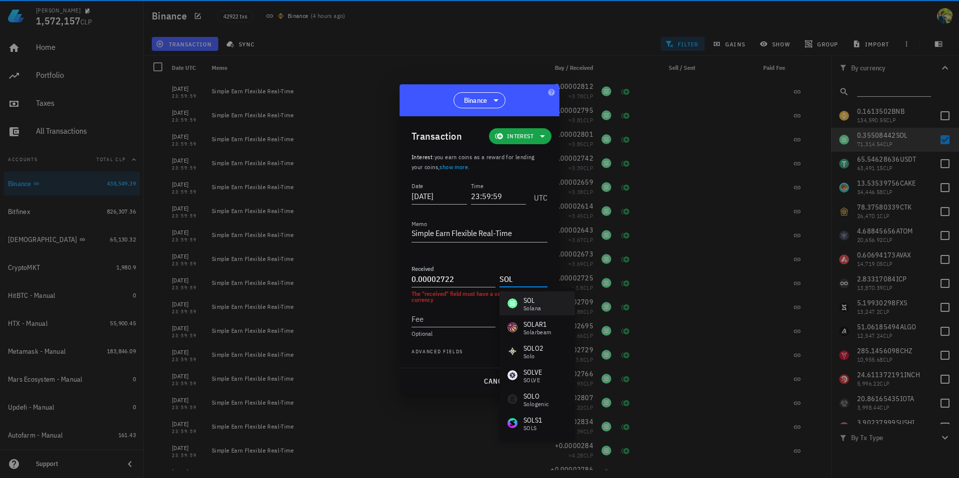
click at [528, 300] on div "SOL" at bounding box center [531, 301] width 17 height 10
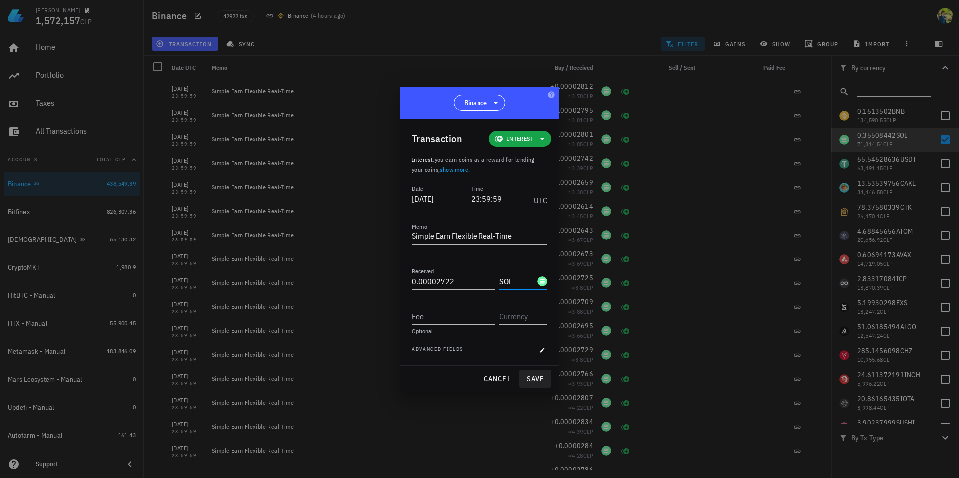
type input "SOL"
click at [535, 380] on span "save" at bounding box center [535, 379] width 24 height 9
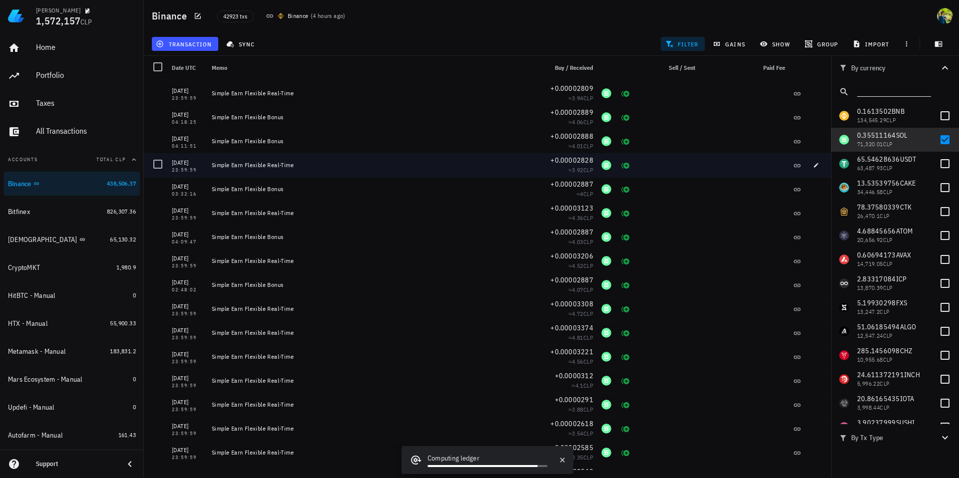
scroll to position [2975, 0]
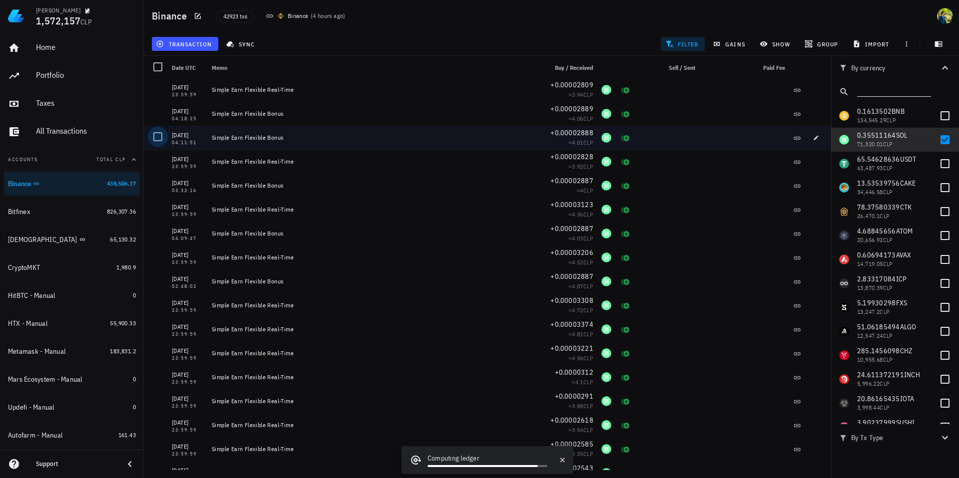
click at [156, 140] on div at bounding box center [157, 136] width 17 height 17
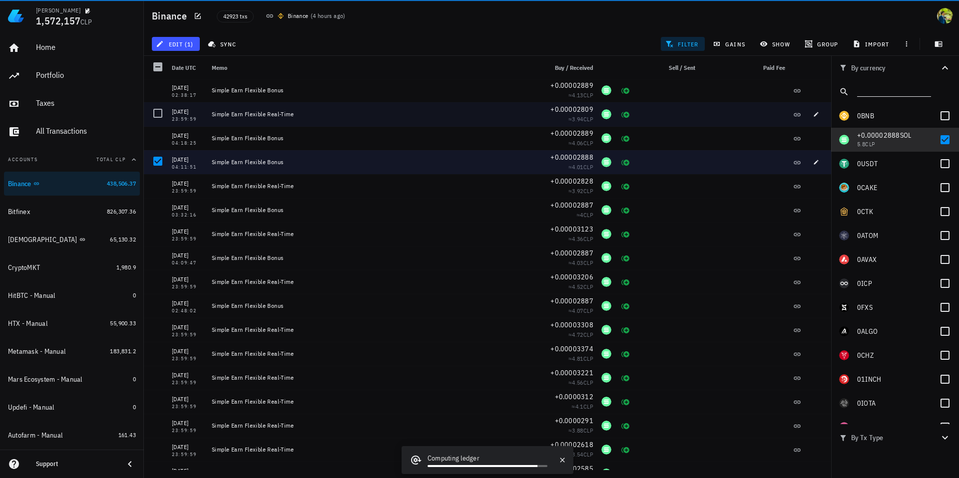
scroll to position [2948, 0]
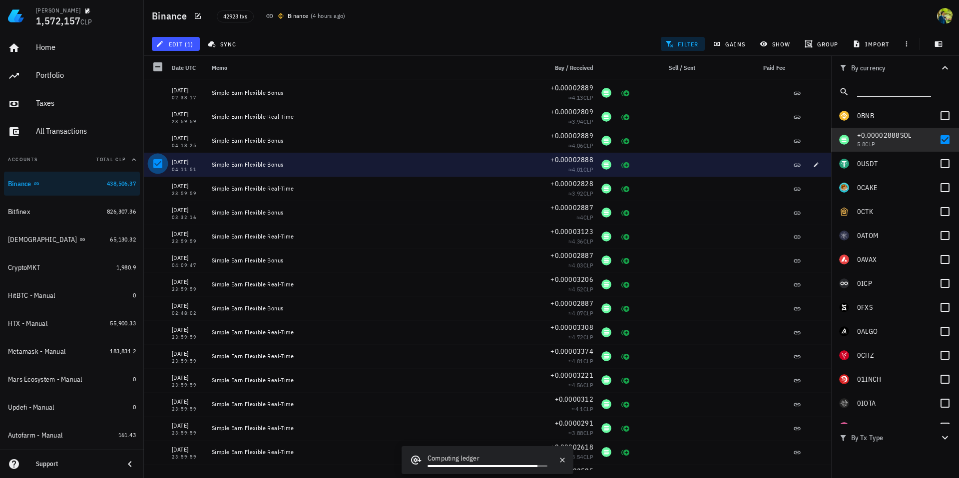
click at [156, 162] on div at bounding box center [157, 163] width 17 height 17
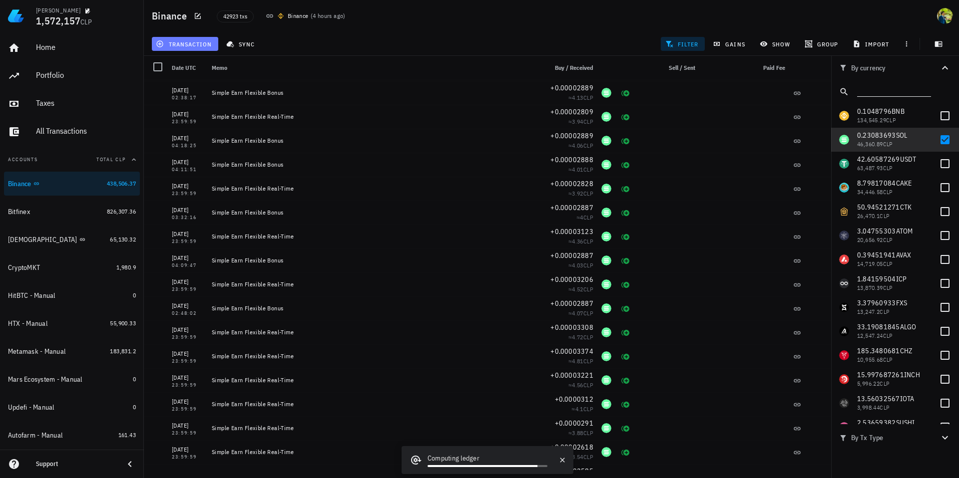
click at [195, 43] on span "transaction" at bounding box center [185, 44] width 54 height 8
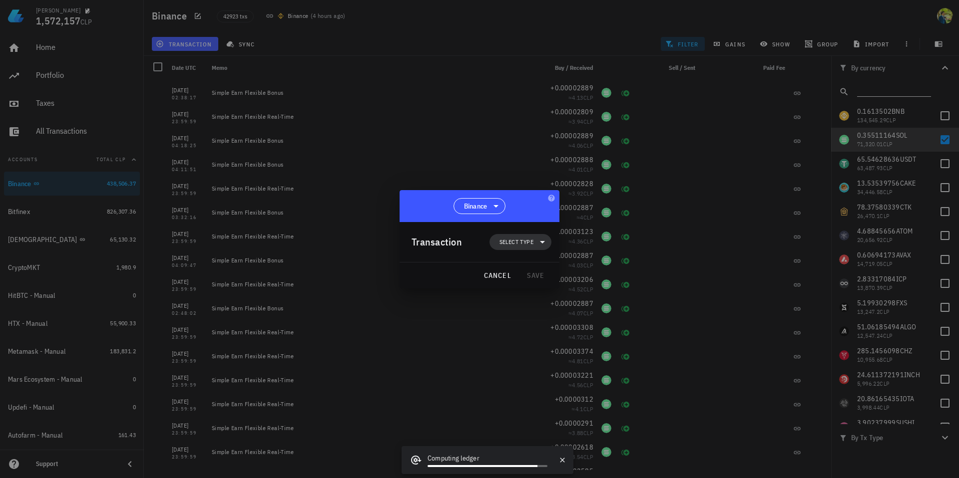
click at [517, 239] on span "Select type" at bounding box center [516, 242] width 34 height 10
click at [535, 284] on div "Income" at bounding box center [525, 286] width 23 height 8
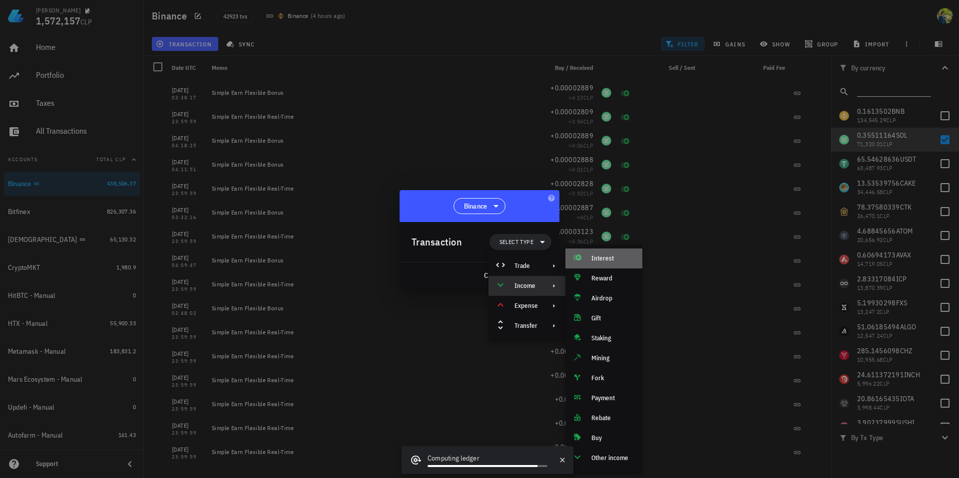
click at [604, 259] on div "Interest" at bounding box center [612, 259] width 43 height 8
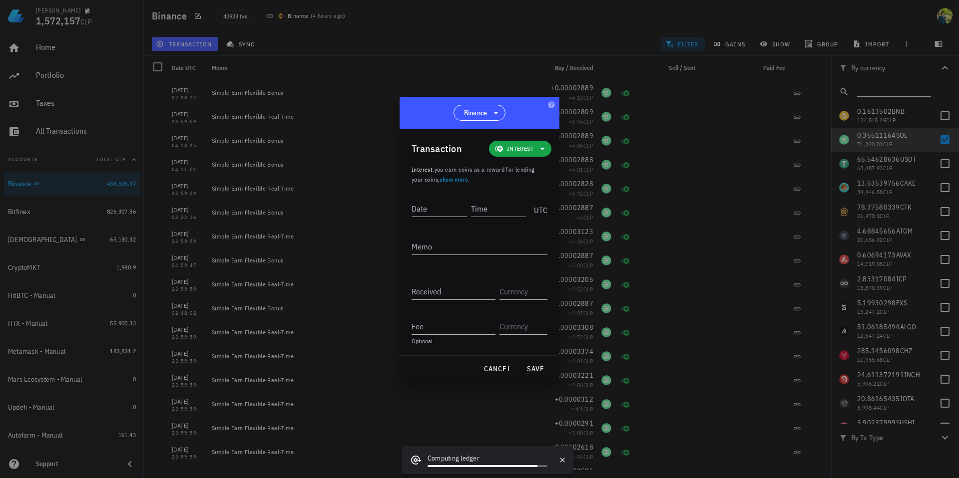
click at [427, 209] on input "Date" at bounding box center [439, 209] width 55 height 16
type input "[DATE]"
click at [492, 211] on input "Time" at bounding box center [497, 209] width 57 height 16
click at [440, 247] on textarea "Memo" at bounding box center [480, 247] width 136 height 16
click at [476, 205] on div "Time" at bounding box center [498, 209] width 55 height 16
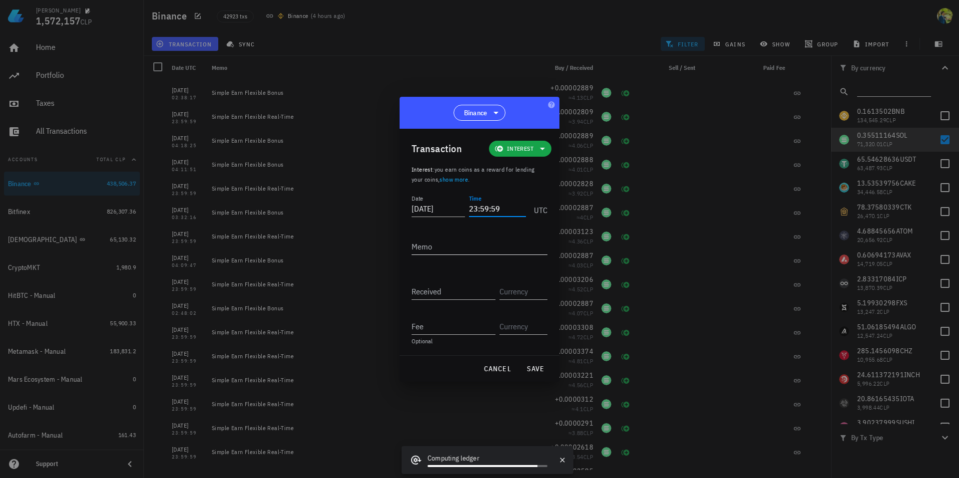
type input "23:59:59"
click at [438, 248] on textarea "Memo" at bounding box center [480, 247] width 136 height 16
paste textarea "Simple Earn Flexible Real-Time"
type textarea "Simple Earn Flexible Real-Time"
click at [438, 209] on input "[DATE]" at bounding box center [439, 209] width 55 height 16
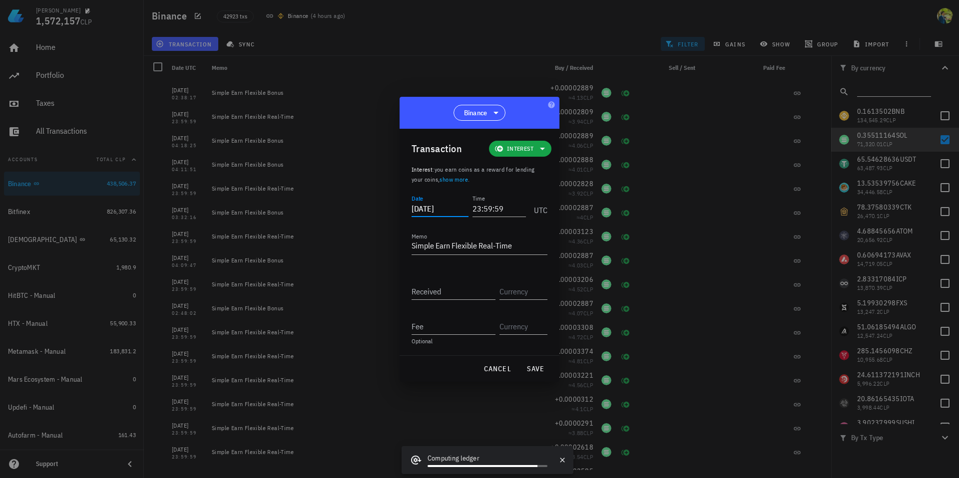
click at [438, 209] on input "[DATE]" at bounding box center [440, 209] width 57 height 16
click at [420, 287] on div "Received" at bounding box center [454, 292] width 84 height 16
paste input "0.00002777"
type input "0.00002777"
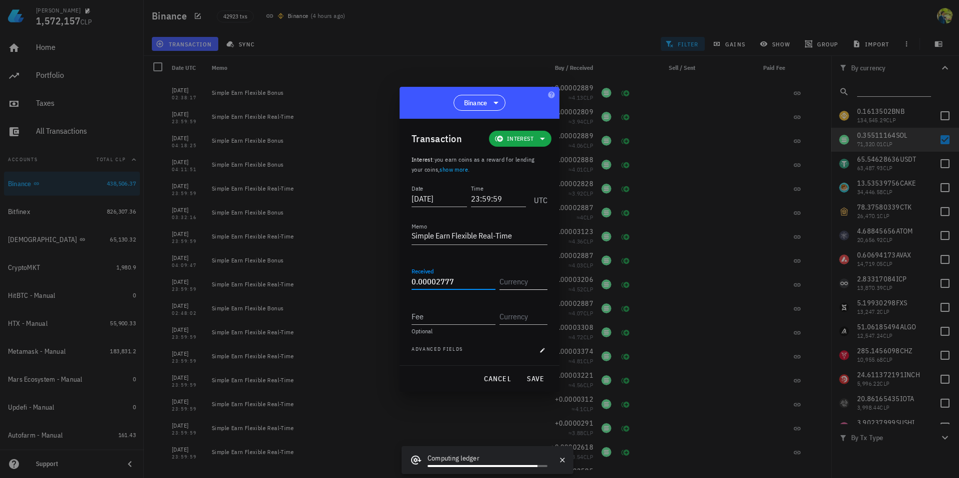
click at [521, 284] on input "text" at bounding box center [522, 282] width 46 height 16
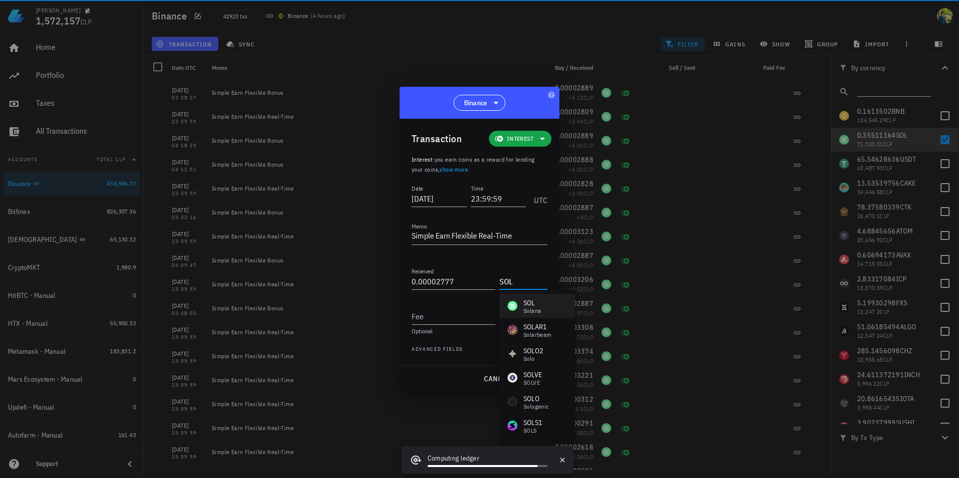
click at [530, 306] on div "SOL" at bounding box center [531, 303] width 17 height 10
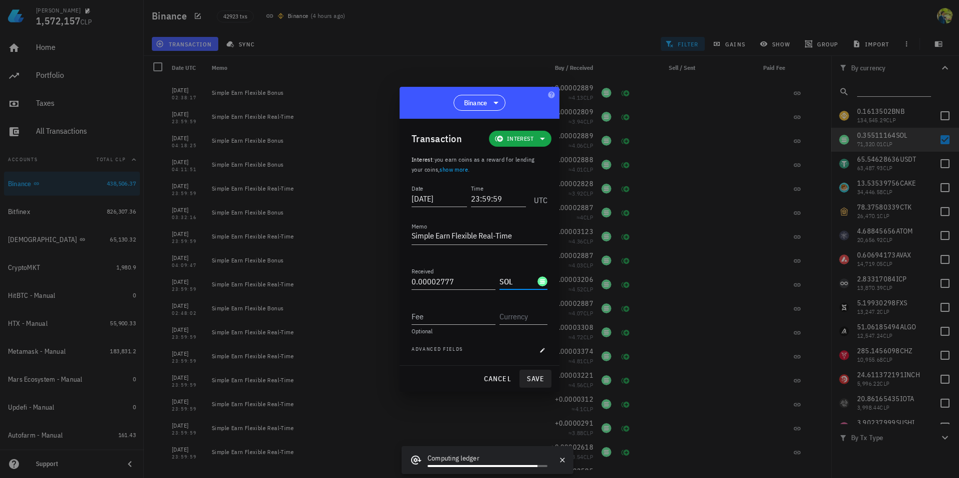
type input "SOL"
click at [536, 379] on span "save" at bounding box center [535, 379] width 24 height 9
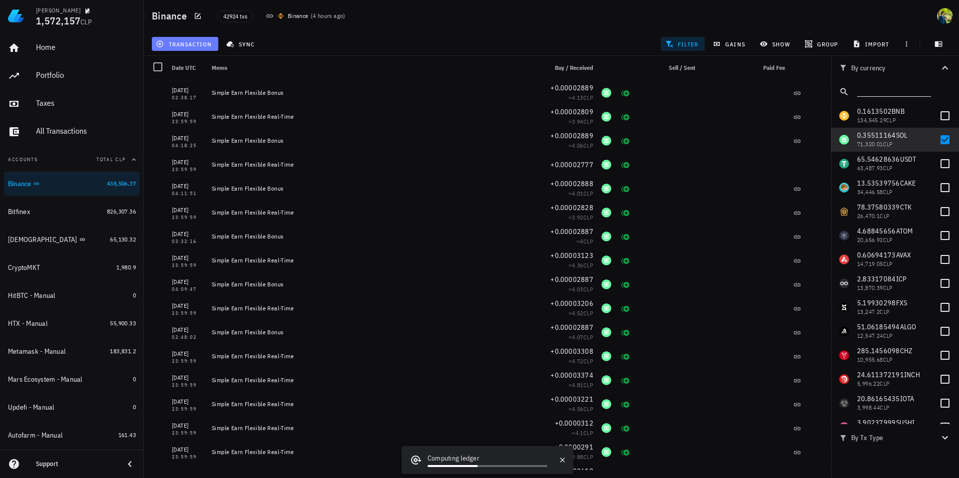
click at [182, 43] on span "transaction" at bounding box center [185, 44] width 54 height 8
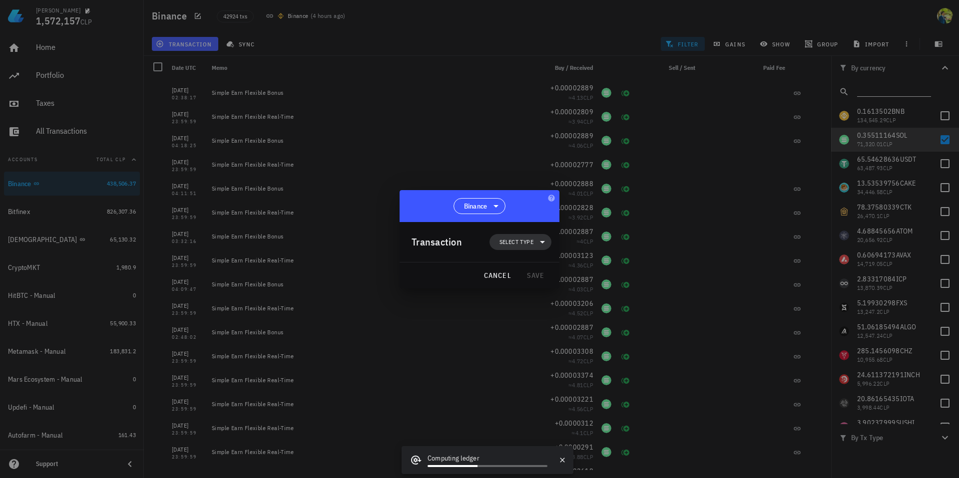
click at [539, 241] on icon at bounding box center [542, 242] width 12 height 12
click at [546, 286] on div at bounding box center [552, 286] width 12 height 8
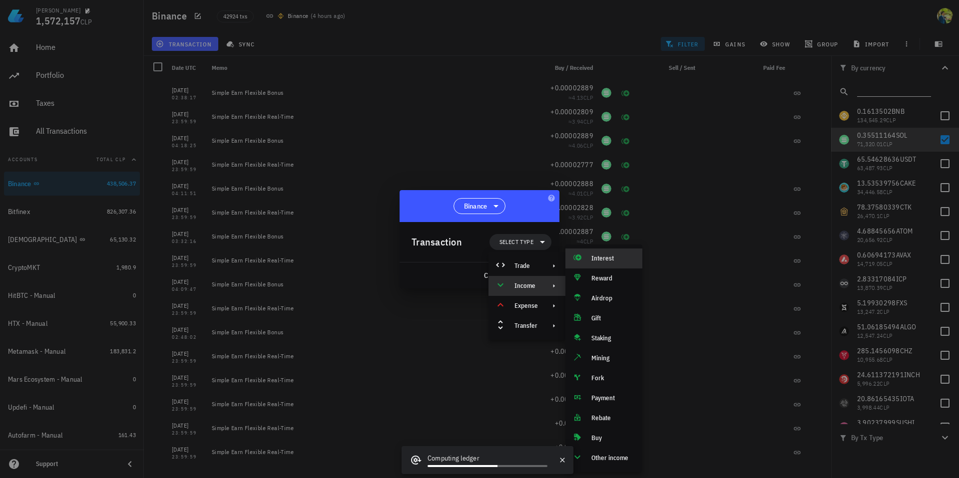
click at [594, 258] on div "Interest" at bounding box center [612, 259] width 43 height 8
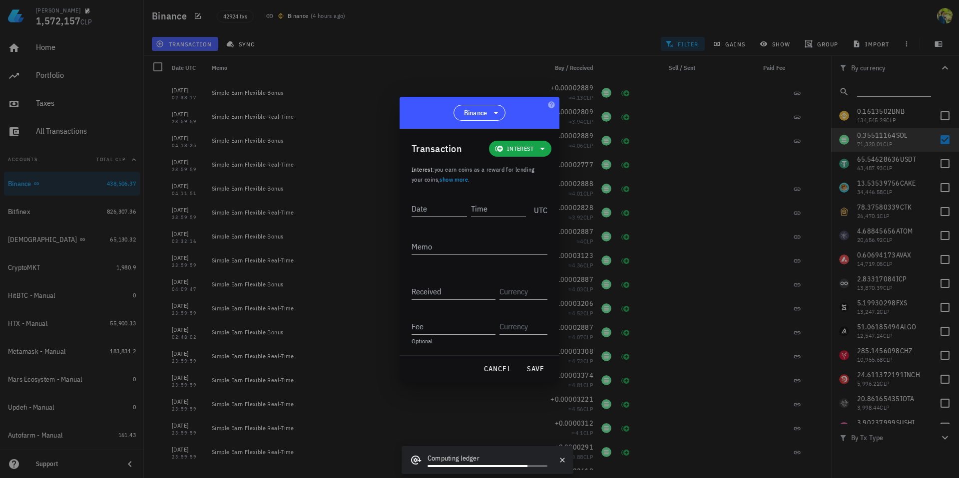
click at [427, 212] on input "Date" at bounding box center [439, 209] width 55 height 16
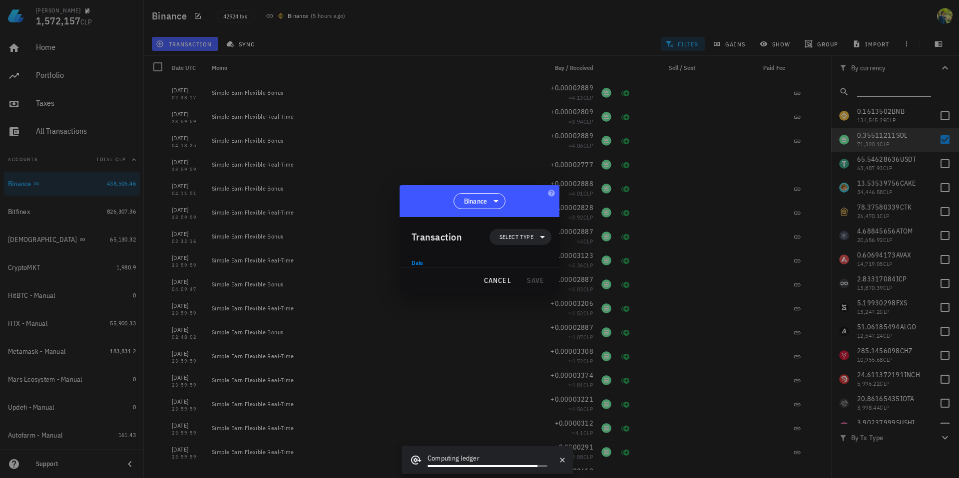
type input "[DATE]"
click at [492, 212] on div "Binance Transaction Select type Date [DATE] Time UTC Memo Received Sent Fee Opt…" at bounding box center [480, 239] width 160 height 108
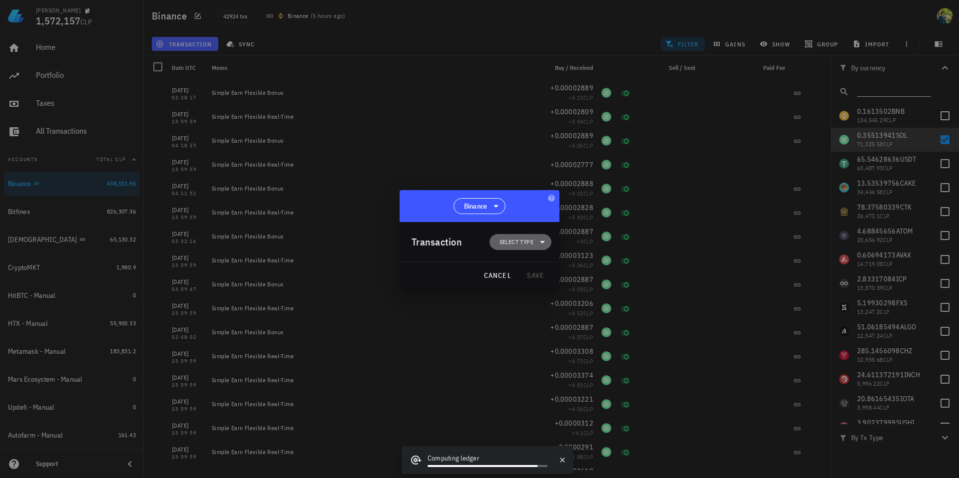
click at [516, 241] on span "Select type" at bounding box center [516, 242] width 34 height 10
click at [550, 288] on icon at bounding box center [554, 286] width 8 height 8
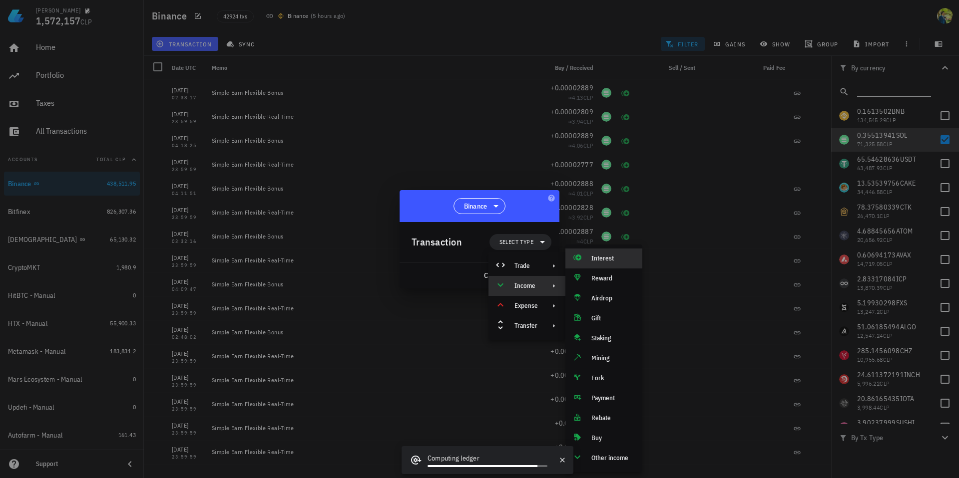
click at [596, 257] on div "Interest" at bounding box center [612, 259] width 43 height 8
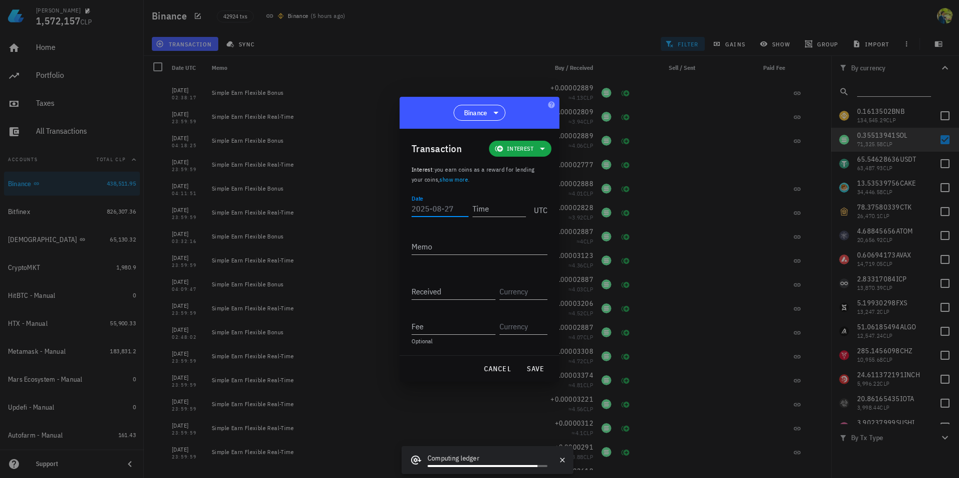
click at [435, 211] on input "Date" at bounding box center [440, 209] width 57 height 16
type input "[DATE]"
click at [487, 218] on div "Time" at bounding box center [500, 207] width 57 height 25
click at [487, 210] on input "Time" at bounding box center [498, 209] width 55 height 16
type input "04:11:50"
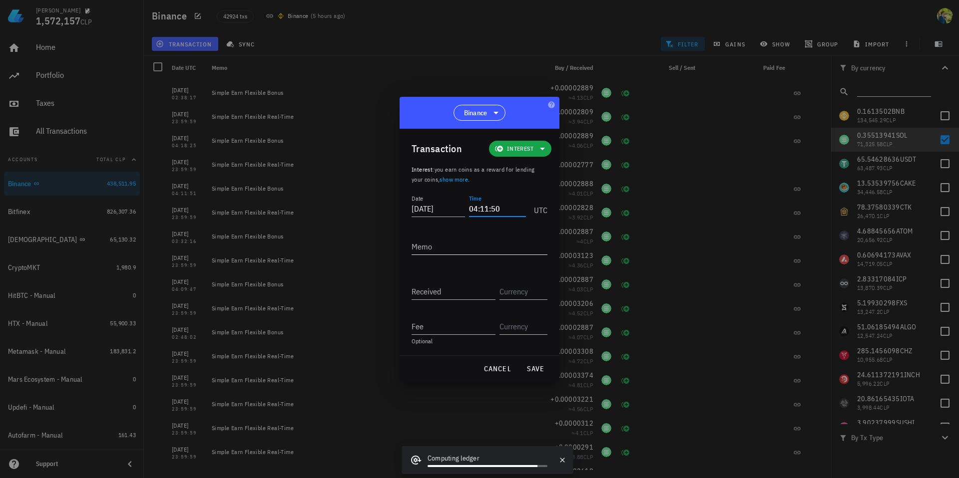
click at [463, 252] on textarea "Memo" at bounding box center [480, 247] width 136 height 16
paste textarea "Simple Earn Flexible"
type textarea "Simple Earn Flexible Bonus"
click at [424, 294] on input "Received" at bounding box center [454, 292] width 84 height 16
paste input "0.00002888"
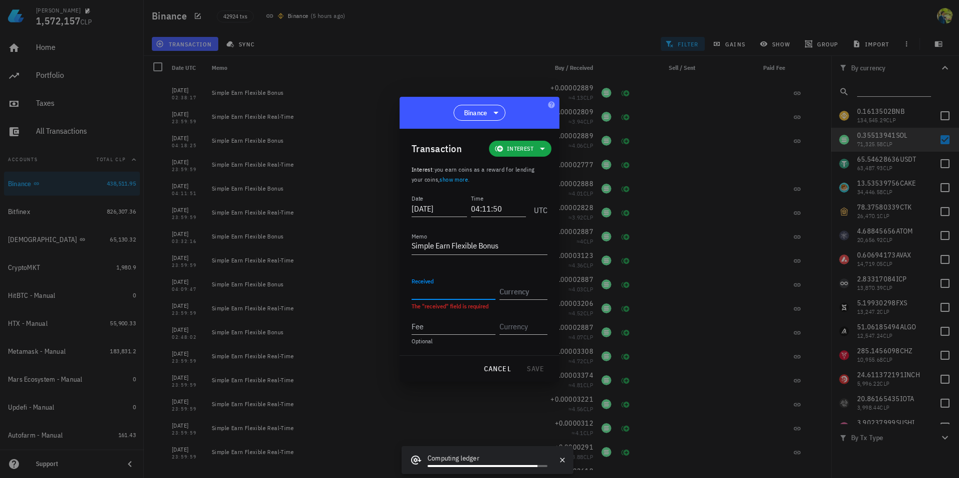
type input "0.00002888"
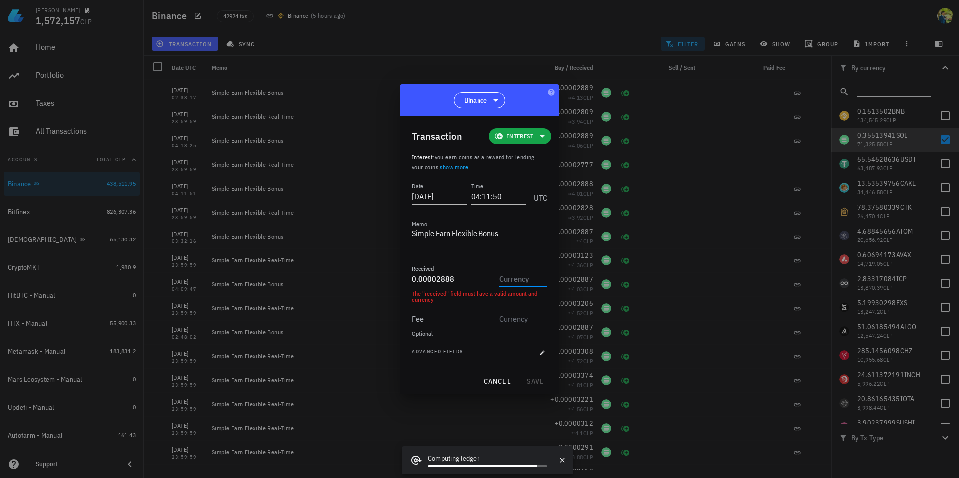
click at [541, 284] on input "text" at bounding box center [522, 279] width 46 height 16
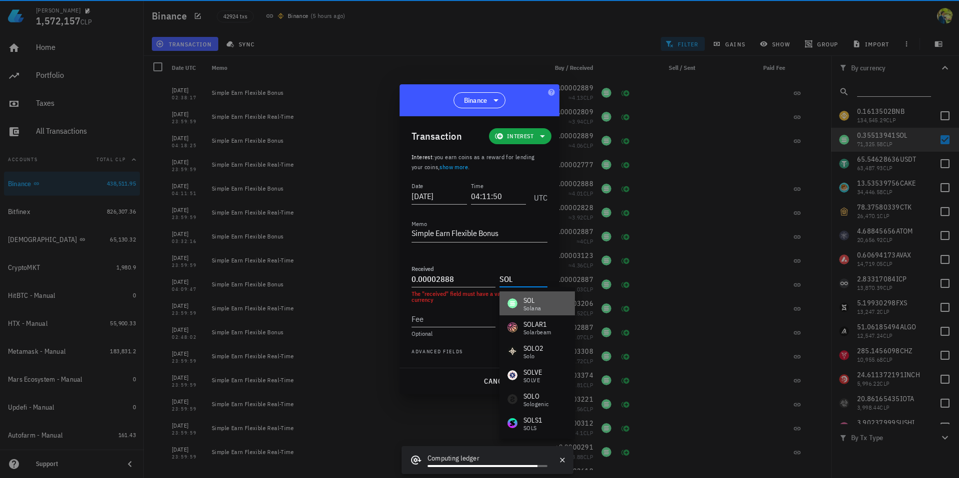
click at [550, 309] on div "[PERSON_NAME]" at bounding box center [536, 304] width 75 height 24
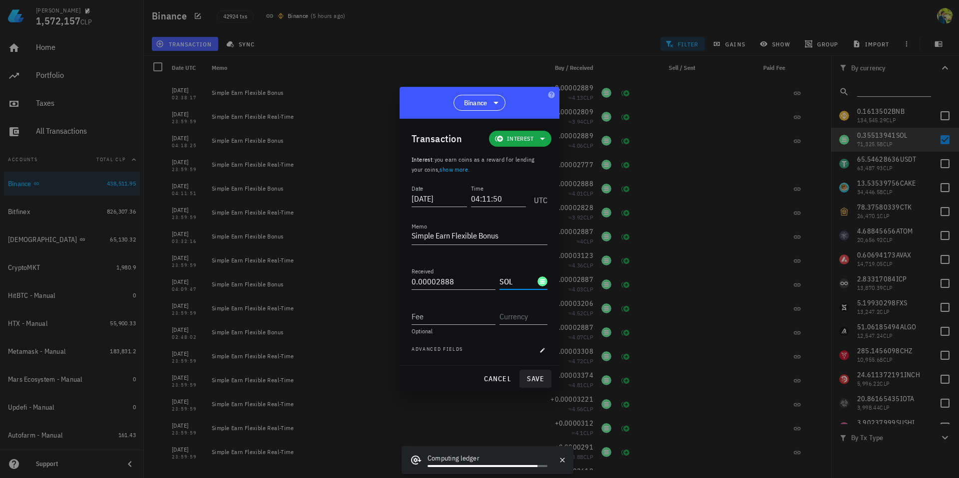
type input "SOL"
click at [534, 380] on span "save" at bounding box center [535, 379] width 24 height 9
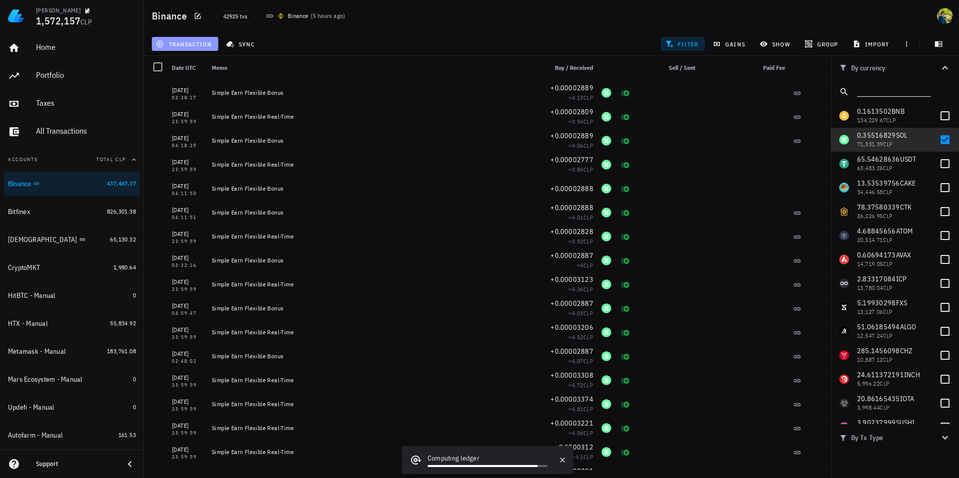
click at [188, 47] on span "transaction" at bounding box center [185, 44] width 54 height 8
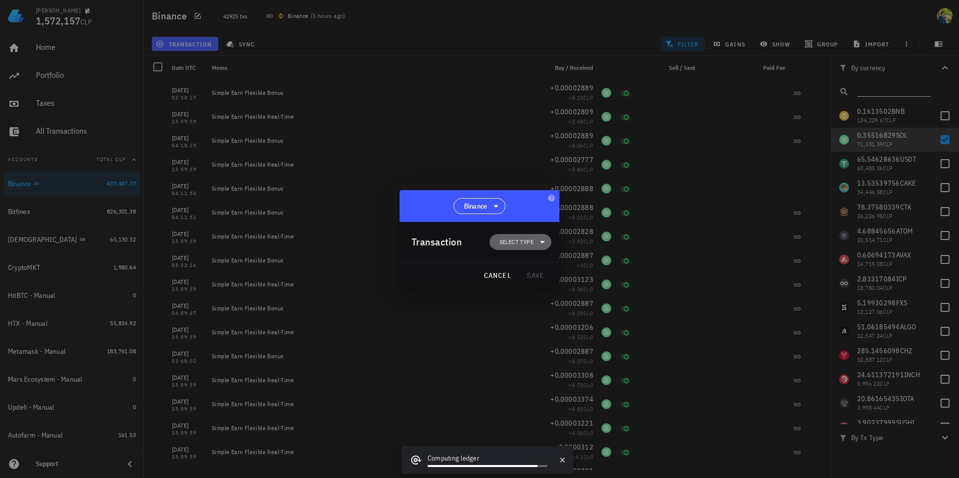
click at [526, 244] on span "Select type" at bounding box center [516, 242] width 34 height 10
click at [532, 284] on div "Income" at bounding box center [525, 286] width 23 height 8
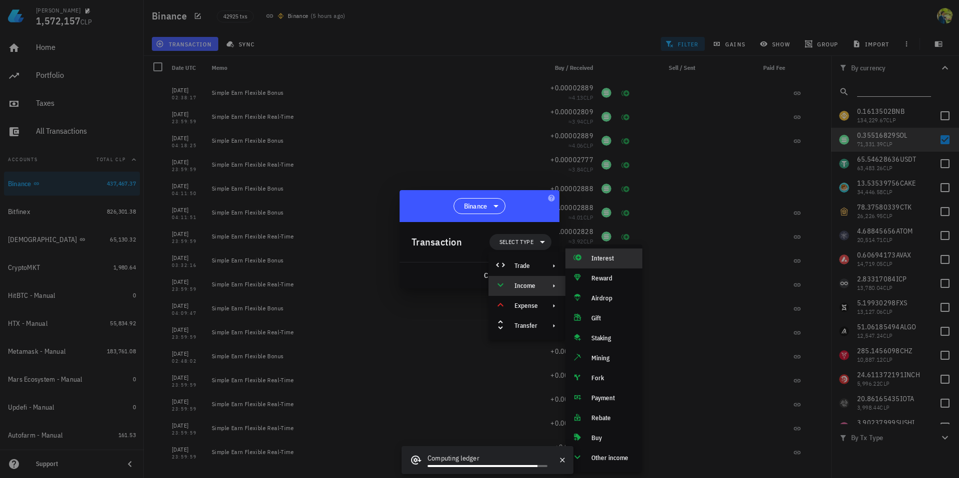
click at [605, 253] on div "Interest" at bounding box center [603, 259] width 77 height 20
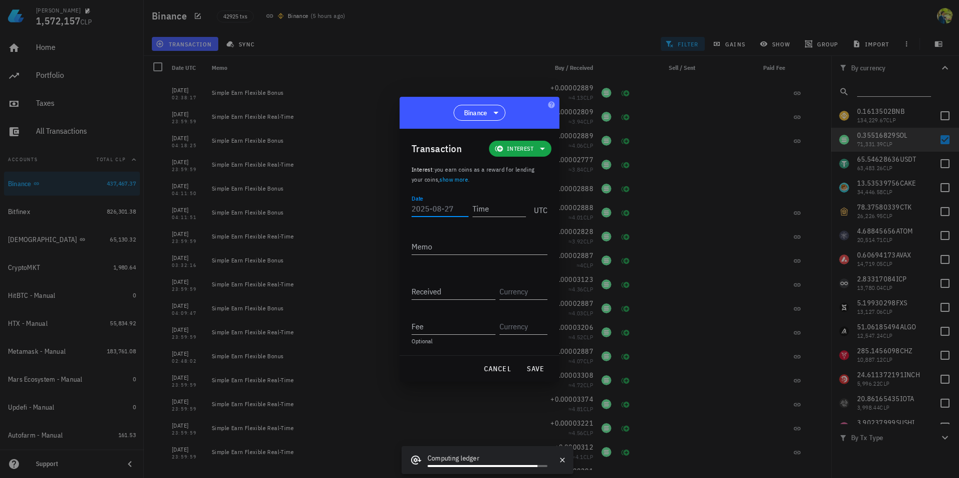
click at [428, 209] on input "Date" at bounding box center [440, 209] width 57 height 16
type input "[DATE]"
click at [426, 247] on textarea "Memo" at bounding box center [480, 247] width 136 height 16
click at [424, 244] on textarea "Memo" at bounding box center [480, 247] width 136 height 16
paste textarea "Simple Earn Flexible"
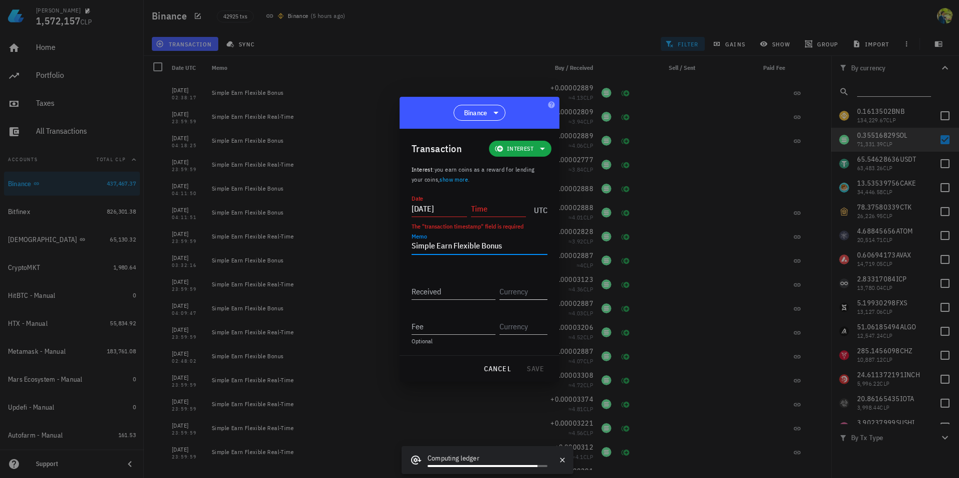
type textarea "Simple Earn Flexible Bonus"
click at [526, 288] on input "text" at bounding box center [522, 292] width 46 height 16
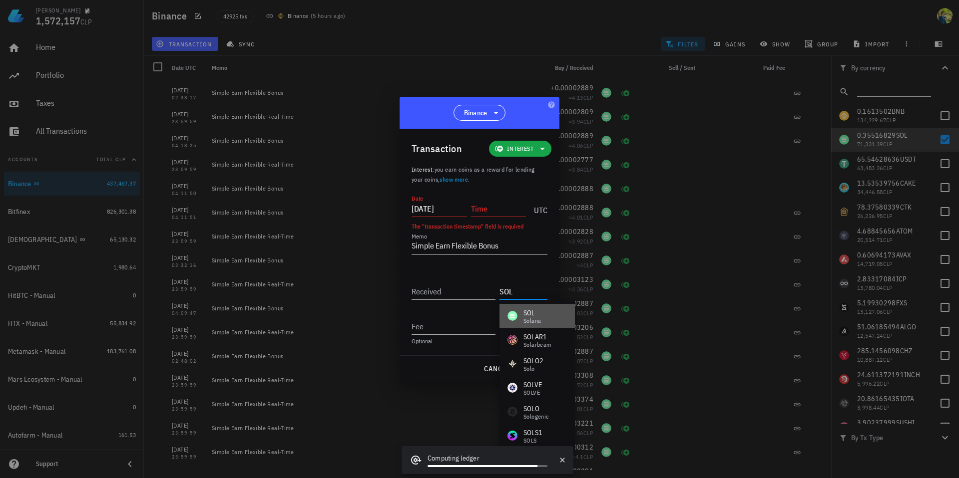
click at [535, 316] on div "SOL" at bounding box center [531, 313] width 17 height 10
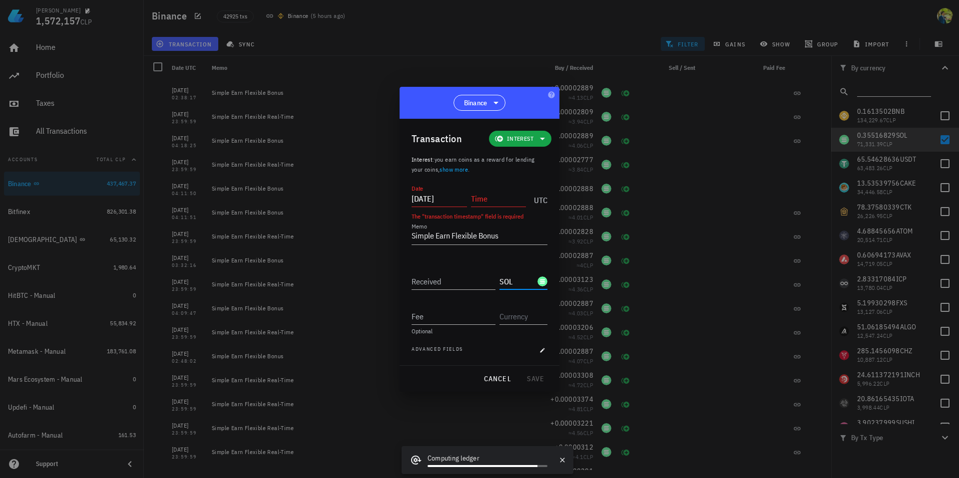
type input "SOL"
click at [488, 233] on textarea "Simple Earn Flexible Bonus" at bounding box center [480, 237] width 136 height 16
paste textarea "Real-Time"
type textarea "Simple Earn Flexible Real-Time"
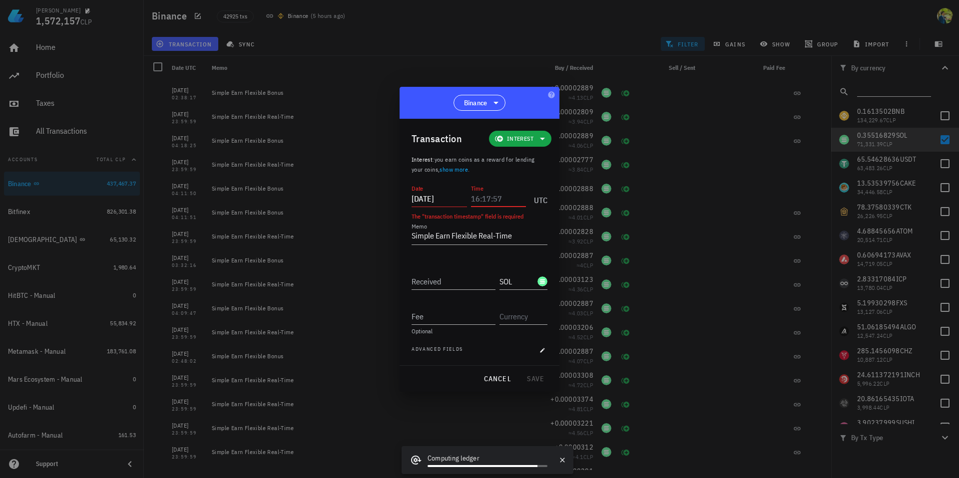
click at [486, 198] on input "Time" at bounding box center [498, 199] width 55 height 16
type input "23:59:59"
click at [450, 285] on input "Received" at bounding box center [454, 282] width 84 height 16
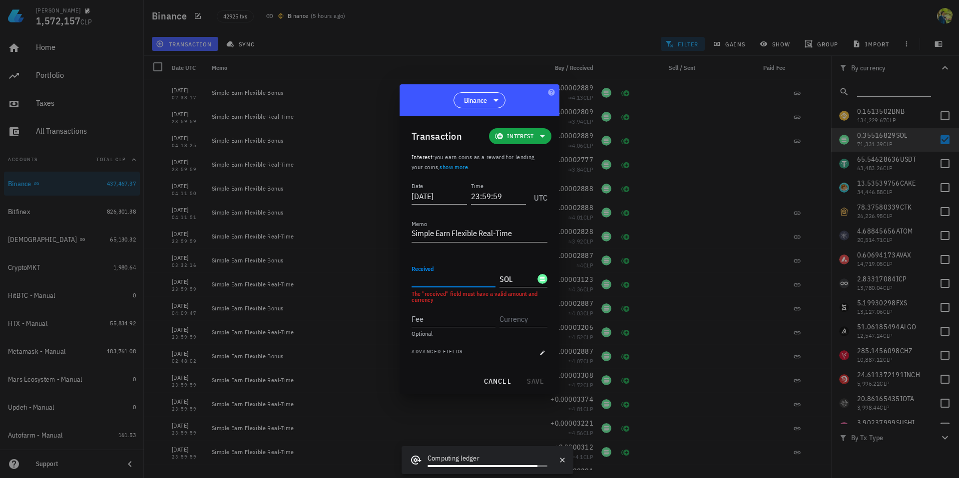
click at [433, 278] on input "Received" at bounding box center [454, 279] width 84 height 16
paste input "0.00002763"
type input "0.00002763"
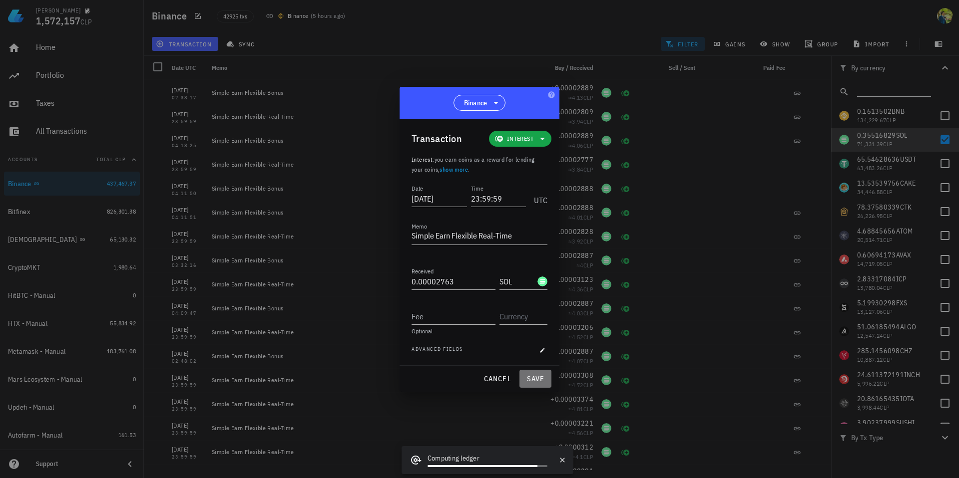
click at [536, 378] on span "save" at bounding box center [535, 379] width 24 height 9
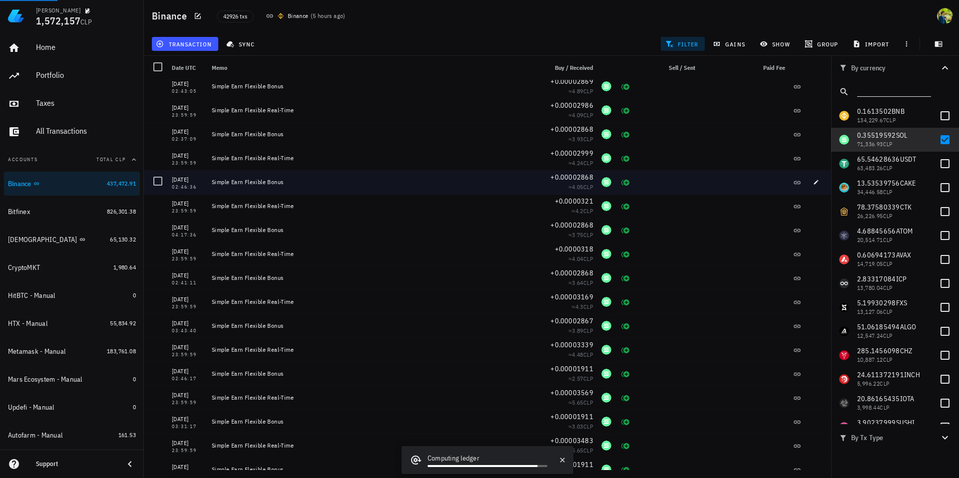
scroll to position [4952, 0]
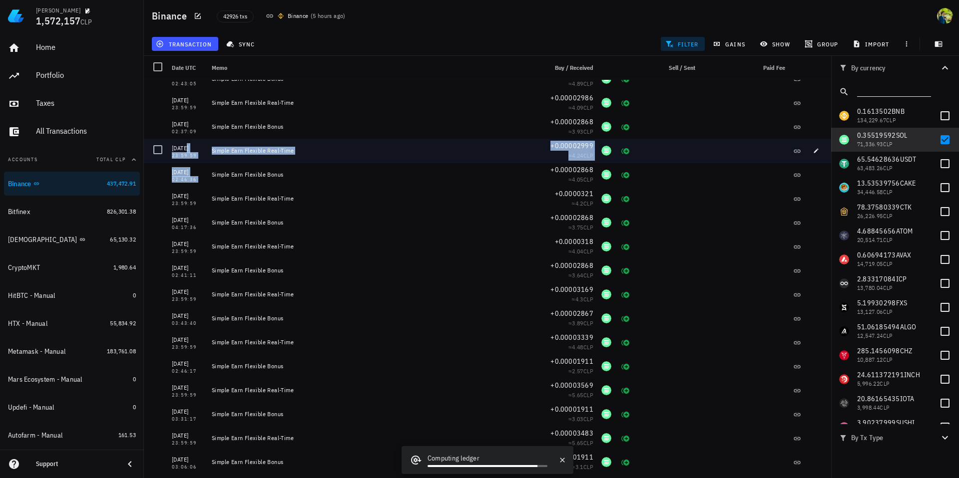
drag, startPoint x: 208, startPoint y: 173, endPoint x: 171, endPoint y: 151, distance: 43.0
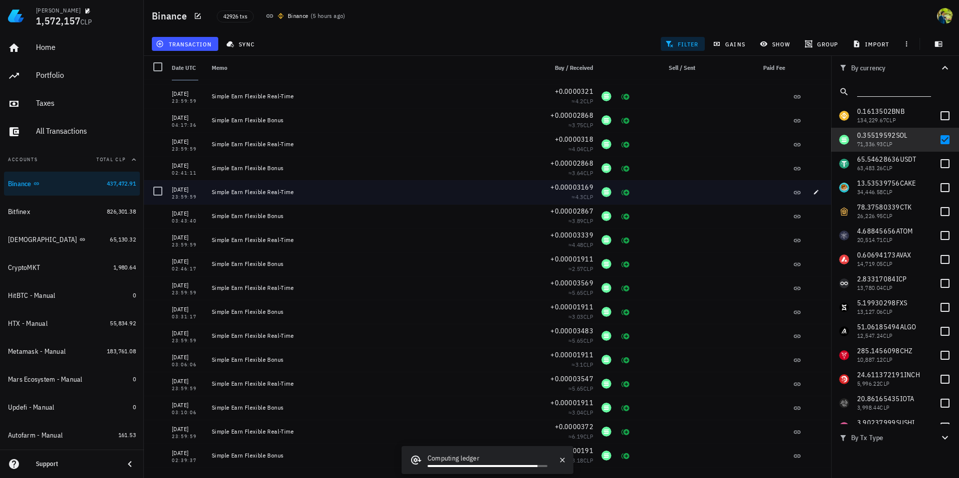
scroll to position [5056, 0]
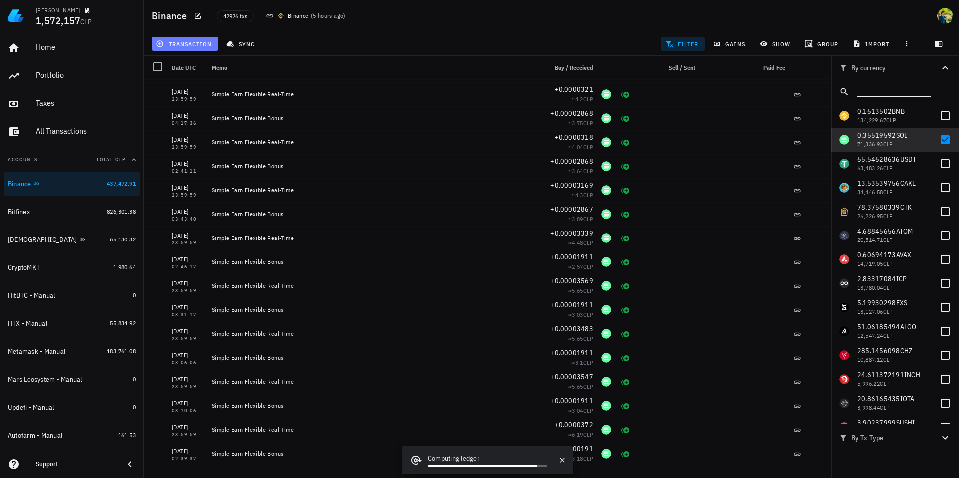
click at [193, 43] on span "transaction" at bounding box center [185, 44] width 54 height 8
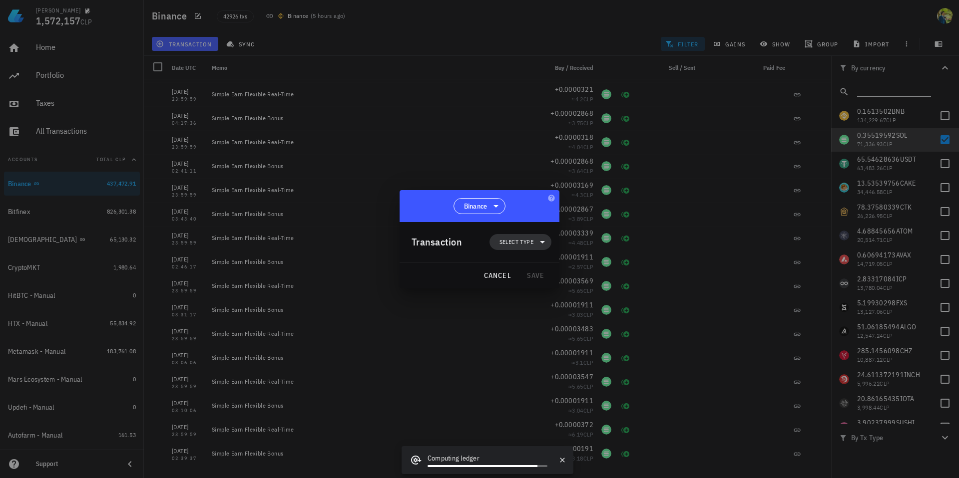
click at [524, 243] on span "Select type" at bounding box center [516, 242] width 34 height 10
click at [527, 286] on div "Income" at bounding box center [525, 286] width 23 height 8
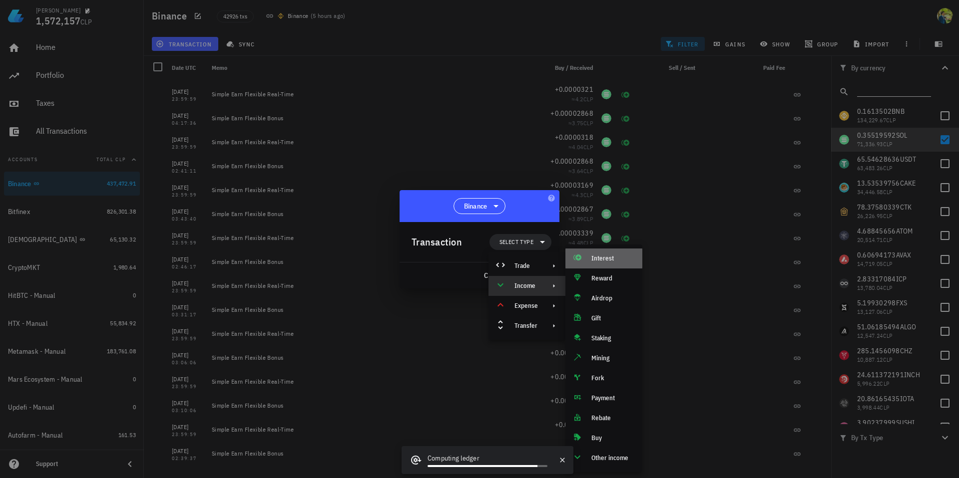
click at [592, 256] on div "Interest" at bounding box center [612, 259] width 43 height 8
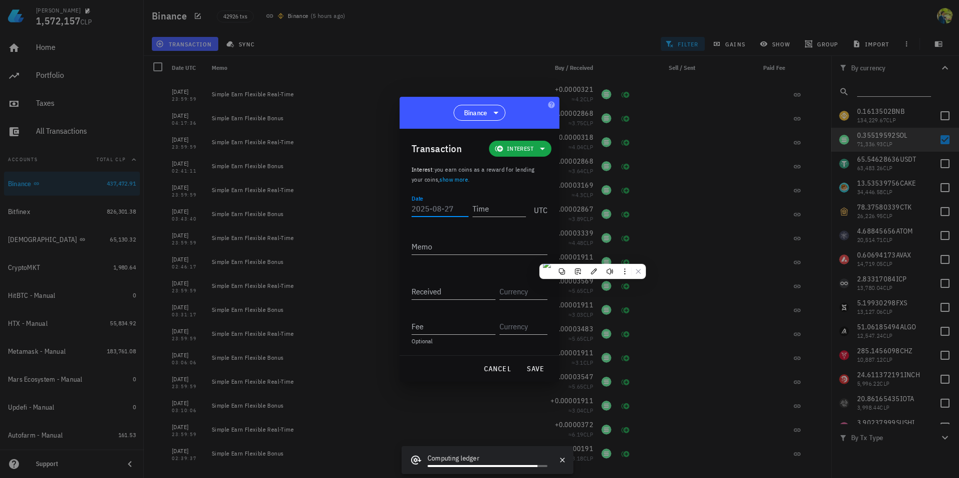
click at [428, 209] on input "Date" at bounding box center [440, 209] width 57 height 16
type input "[DATE]"
click at [497, 207] on input "Time" at bounding box center [497, 209] width 57 height 16
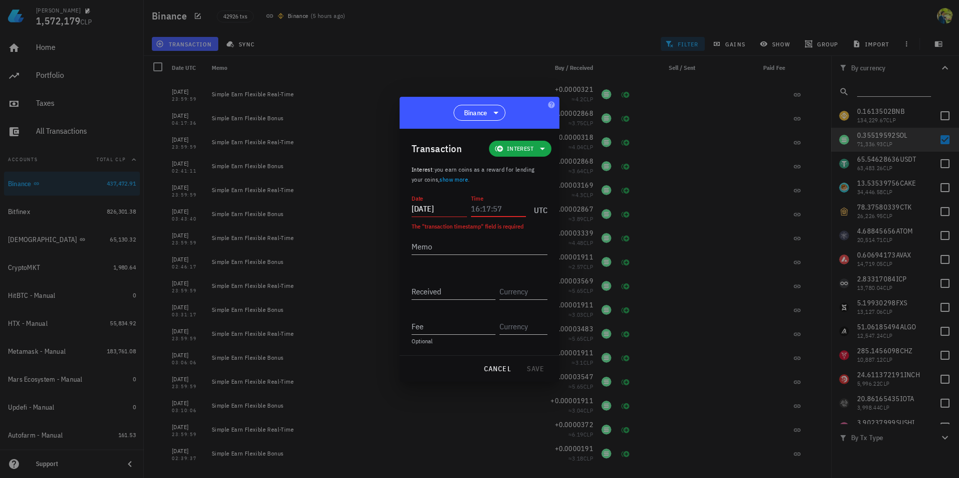
paste input "text"
click at [461, 248] on textarea "Memo" at bounding box center [480, 247] width 136 height 16
paste textarea "Simple Earn Flexible"
type textarea "Simple Earn Flexible Bonus"
click at [463, 286] on input "Received" at bounding box center [454, 292] width 84 height 16
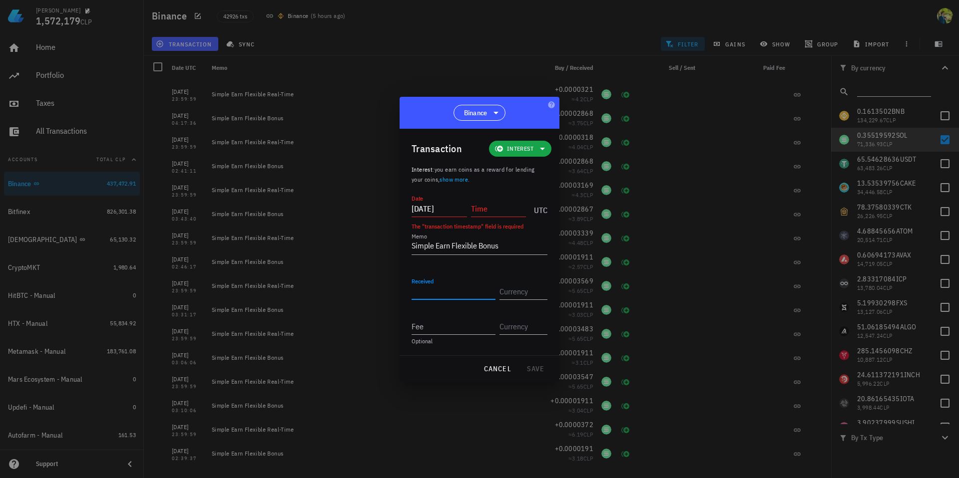
paste input "0.00002868"
type input "0.00002868"
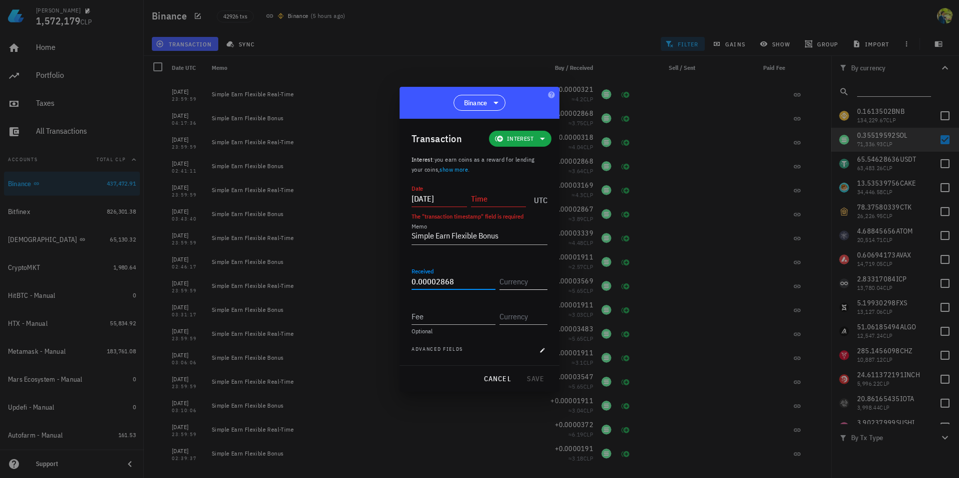
click at [504, 285] on input "text" at bounding box center [522, 282] width 46 height 16
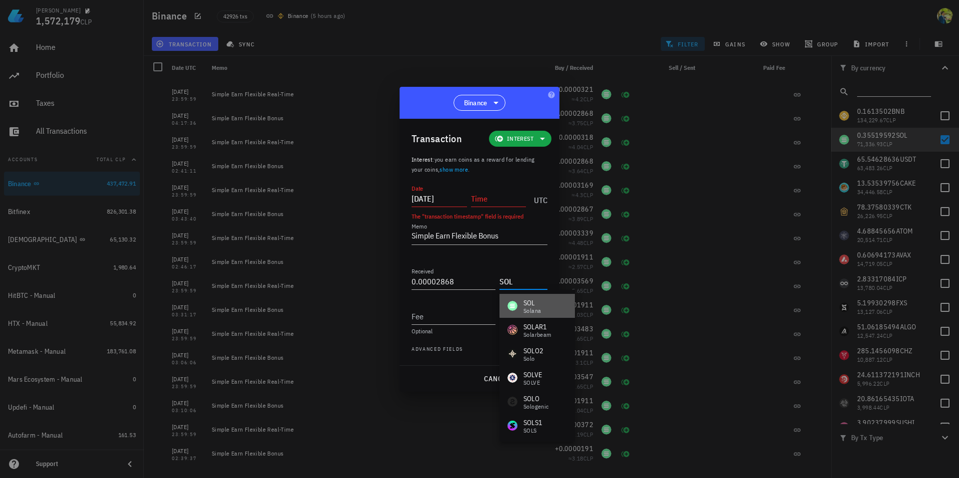
click at [523, 298] on div "SOL" at bounding box center [531, 303] width 17 height 10
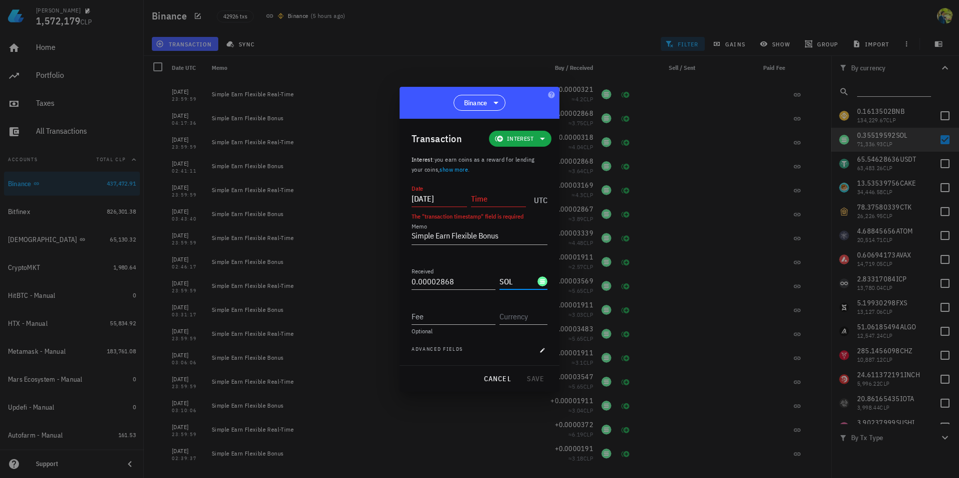
type input "SOL"
click at [482, 199] on input "Time" at bounding box center [498, 199] width 55 height 16
type input "01:17:36"
click at [541, 377] on span "save" at bounding box center [535, 379] width 24 height 9
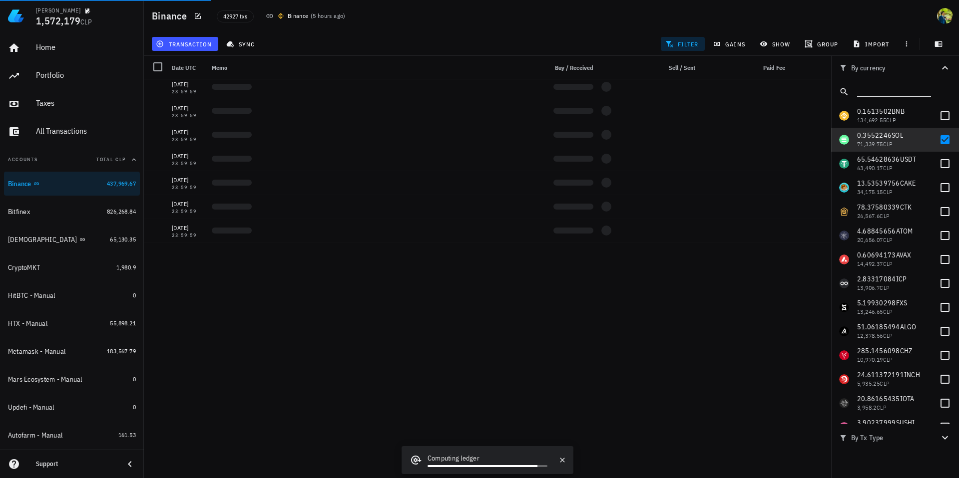
scroll to position [0, 0]
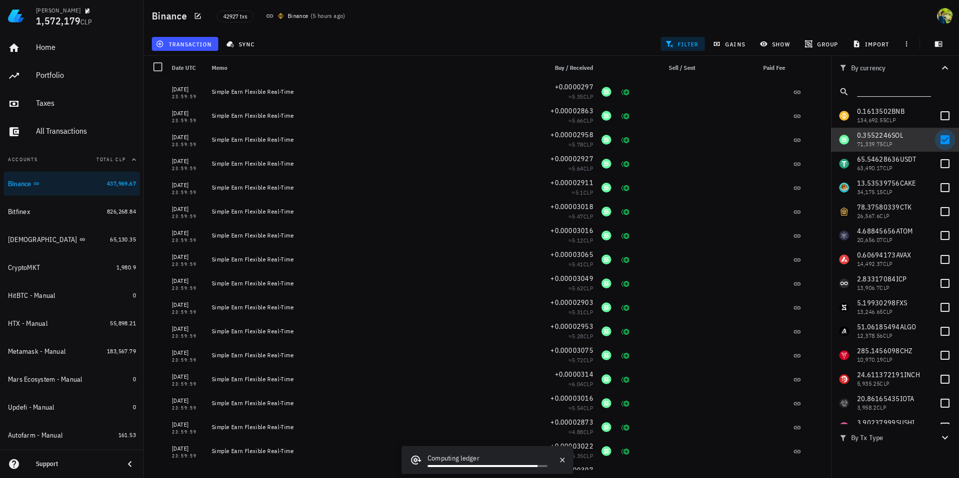
click at [937, 138] on div at bounding box center [944, 139] width 17 height 17
checkbox input "false"
